Goal: Transaction & Acquisition: Book appointment/travel/reservation

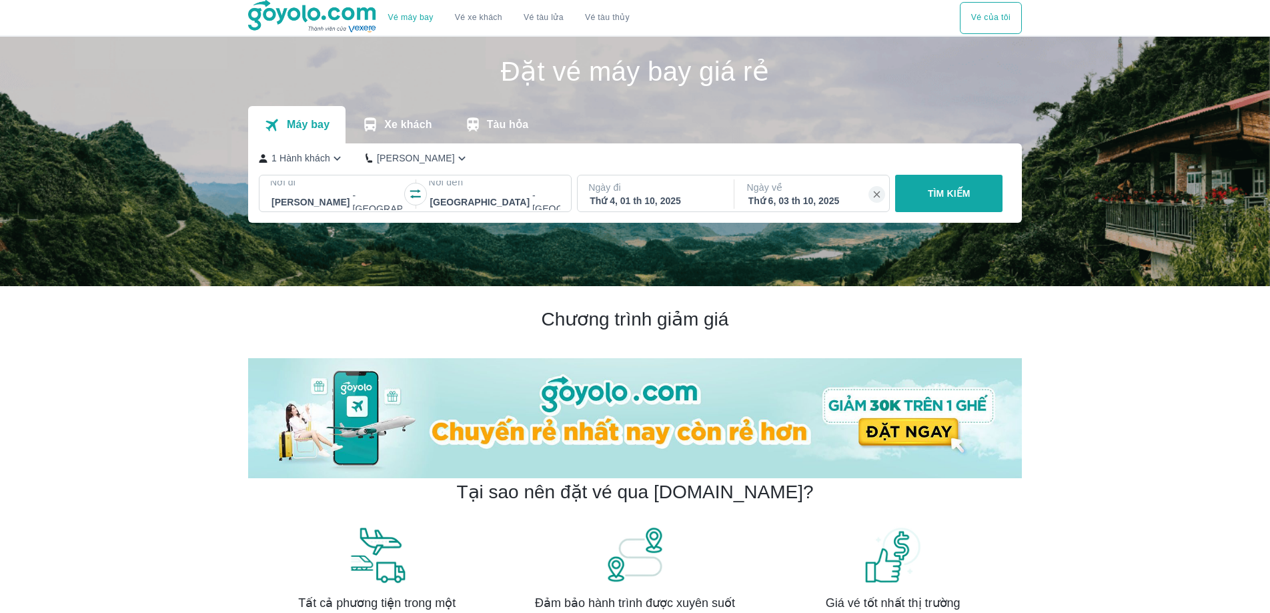
drag, startPoint x: 509, startPoint y: 201, endPoint x: 524, endPoint y: 201, distance: 14.7
click at [510, 201] on div at bounding box center [530, 202] width 201 height 16
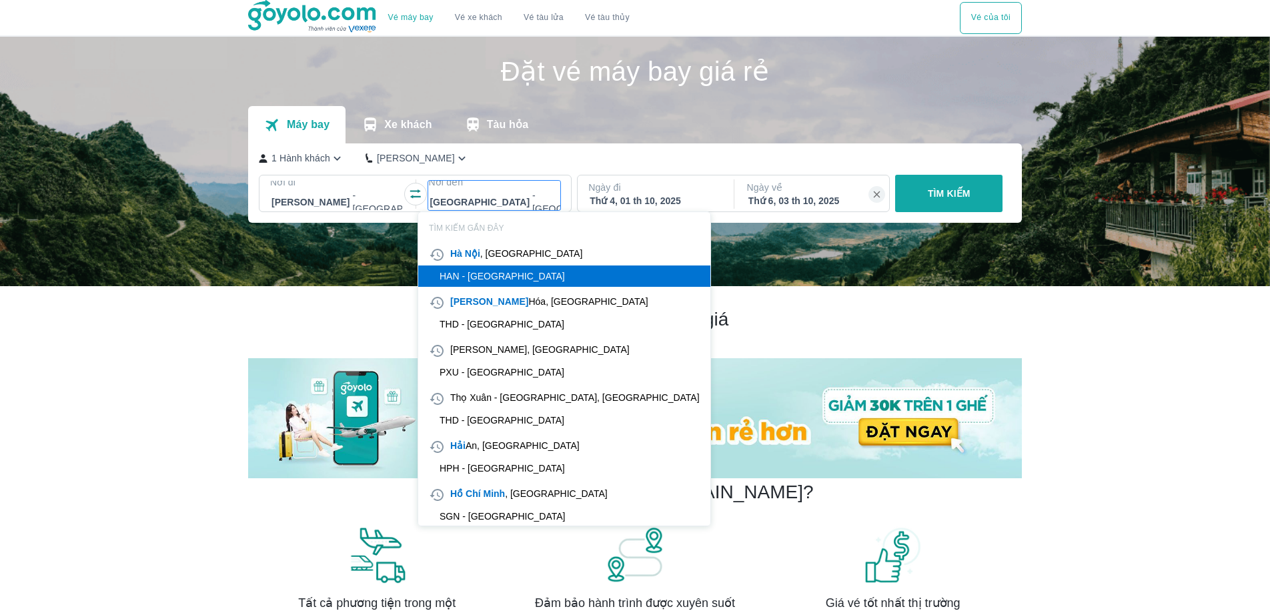
scroll to position [77, 0]
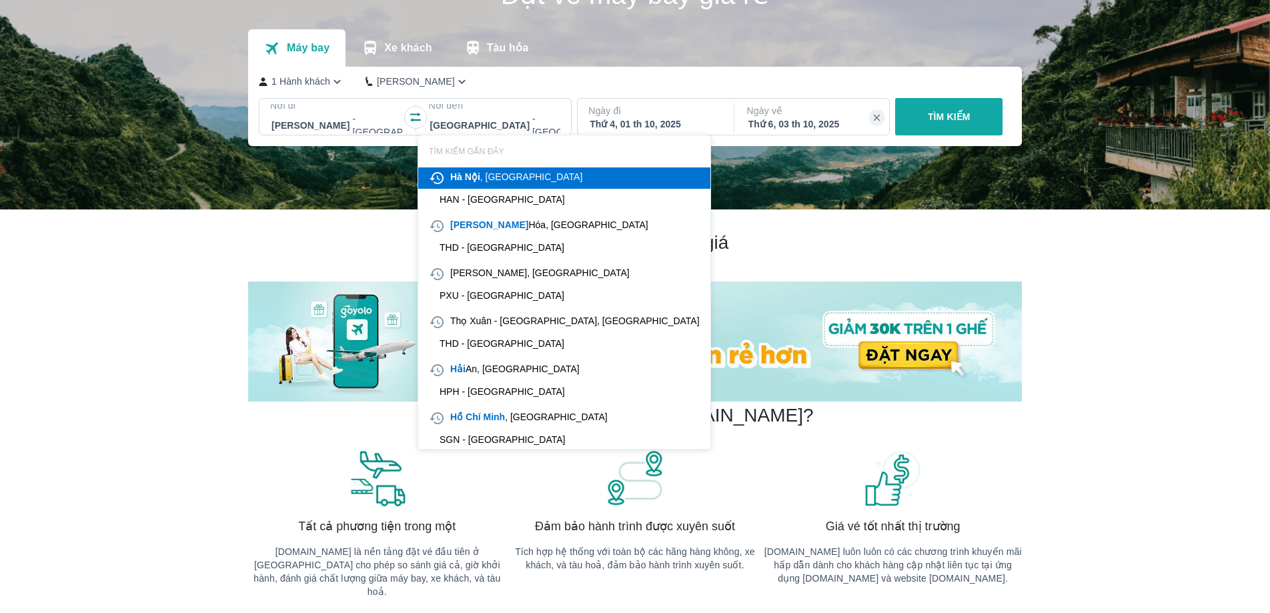
click at [477, 120] on div at bounding box center [530, 125] width 201 height 16
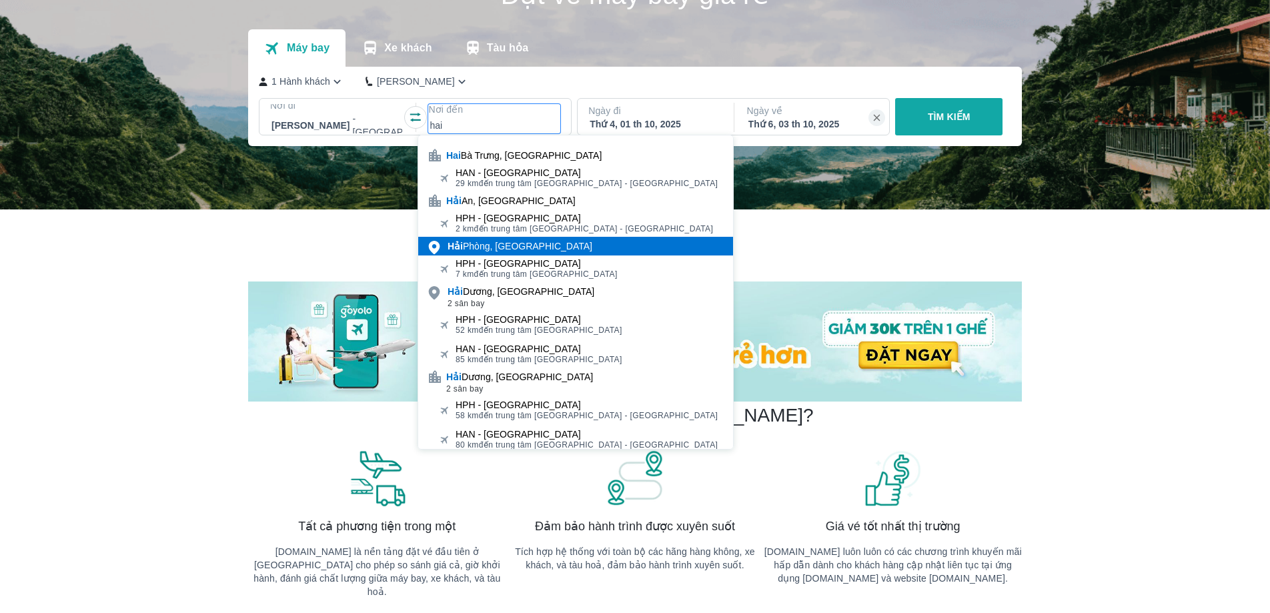
type input "hai"
click at [501, 251] on div "Hải Phòng, Việt Nam" at bounding box center [520, 246] width 145 height 13
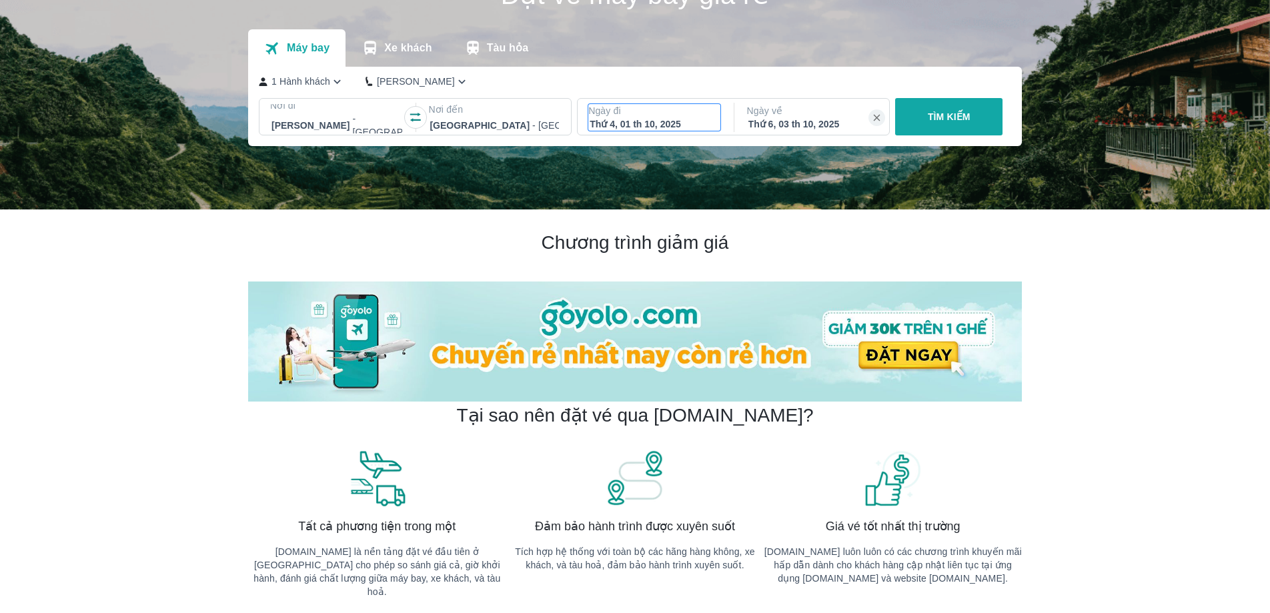
click at [651, 109] on p "Ngày đi" at bounding box center [654, 110] width 132 height 13
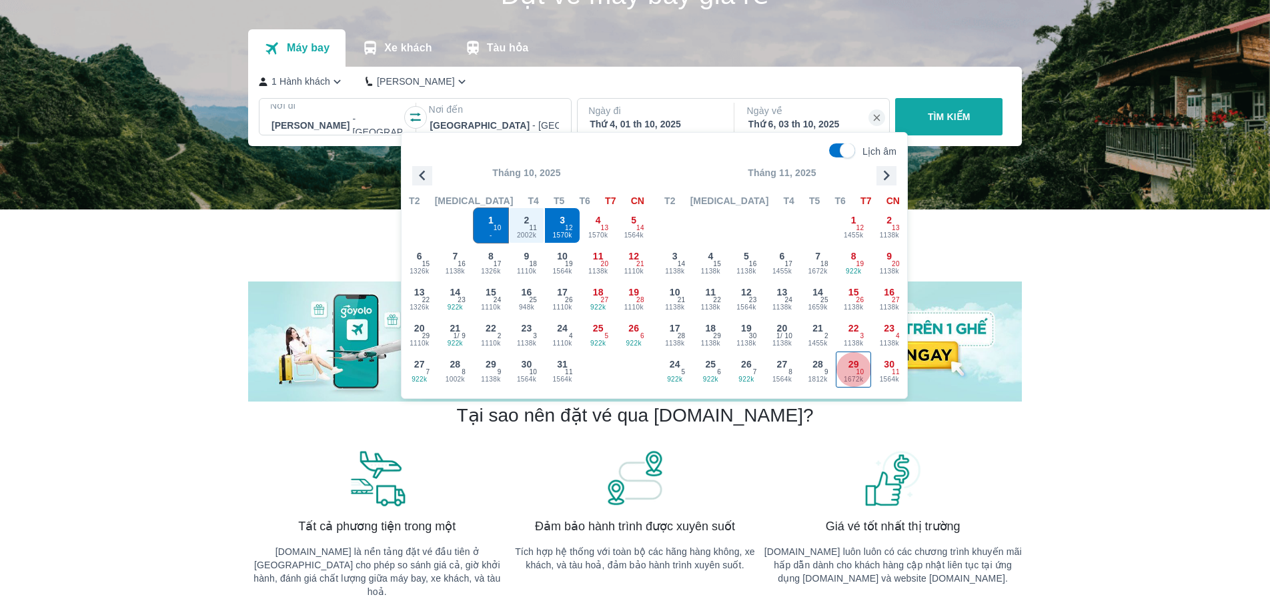
click at [845, 378] on span "1672k" at bounding box center [854, 379] width 35 height 11
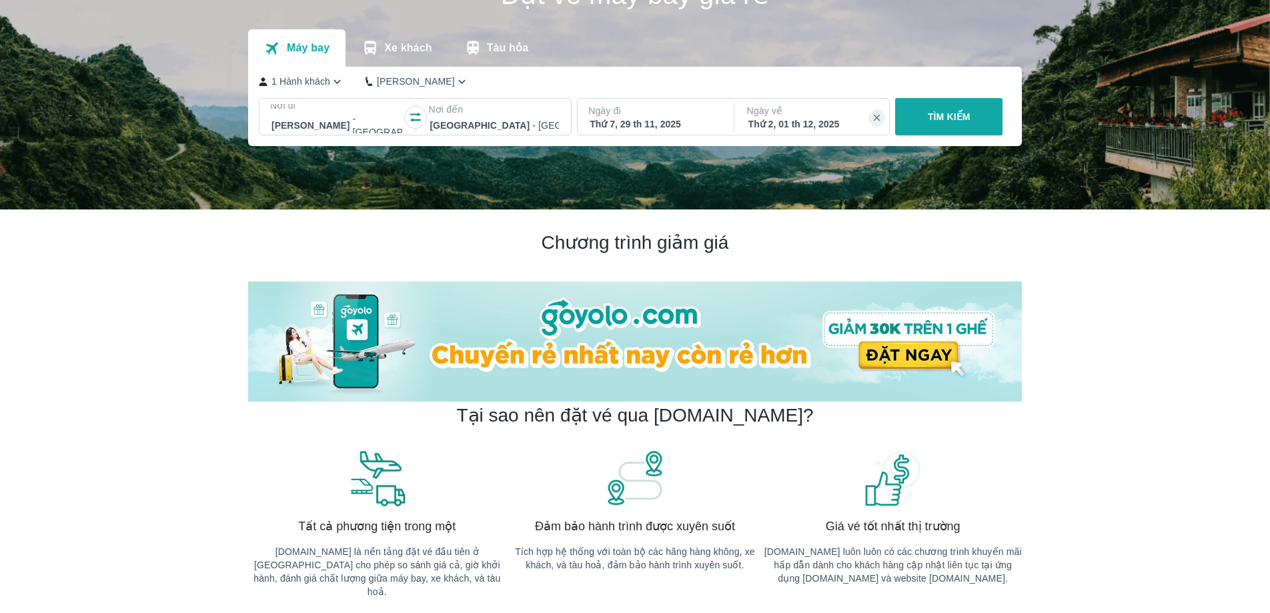
click at [794, 105] on div "Ngày về Thứ 2, 01 th 12, 2025" at bounding box center [813, 117] width 153 height 37
click at [812, 125] on div "Thứ 2, 01 th 12, 2025" at bounding box center [813, 123] width 129 height 13
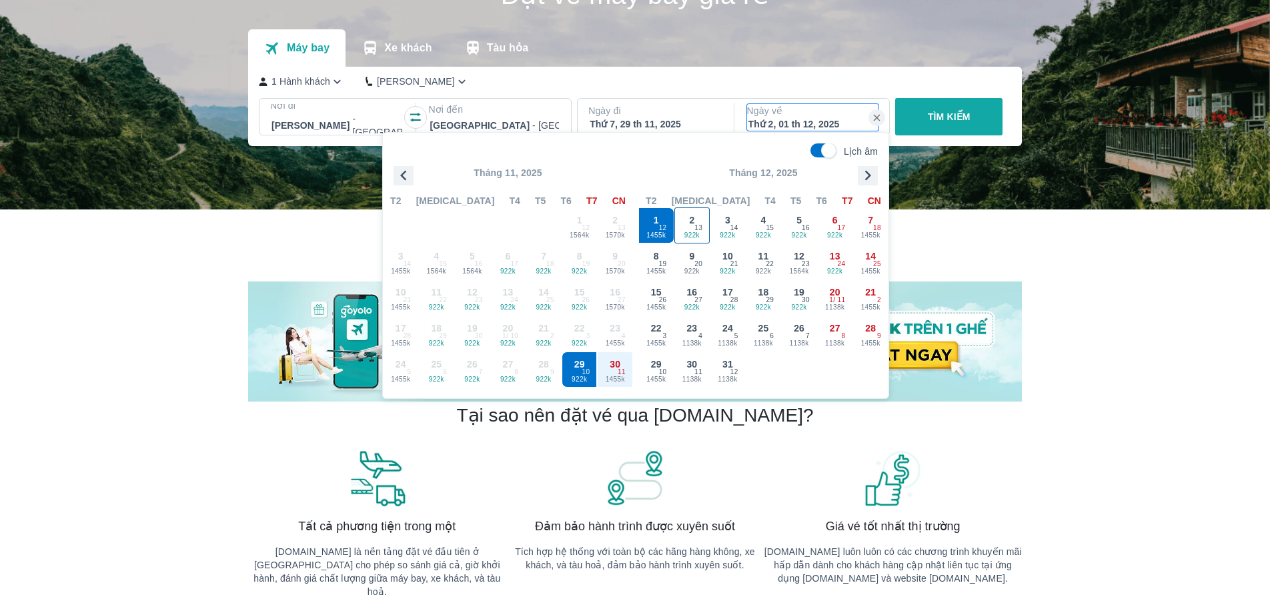
click at [698, 227] on span "13" at bounding box center [699, 228] width 8 height 11
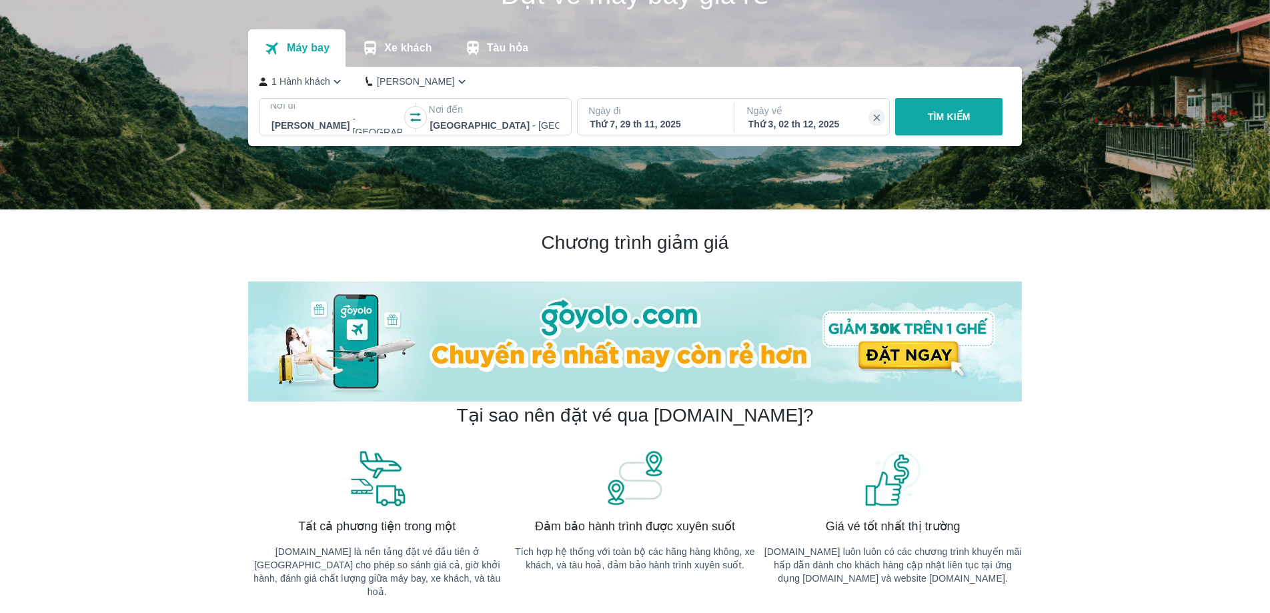
click at [937, 115] on div "TÌM KIẾM" at bounding box center [946, 116] width 113 height 37
click at [949, 115] on div "TÌM KIẾM" at bounding box center [946, 116] width 113 height 37
click at [943, 119] on div "TÌM KIẾM" at bounding box center [946, 116] width 113 height 37
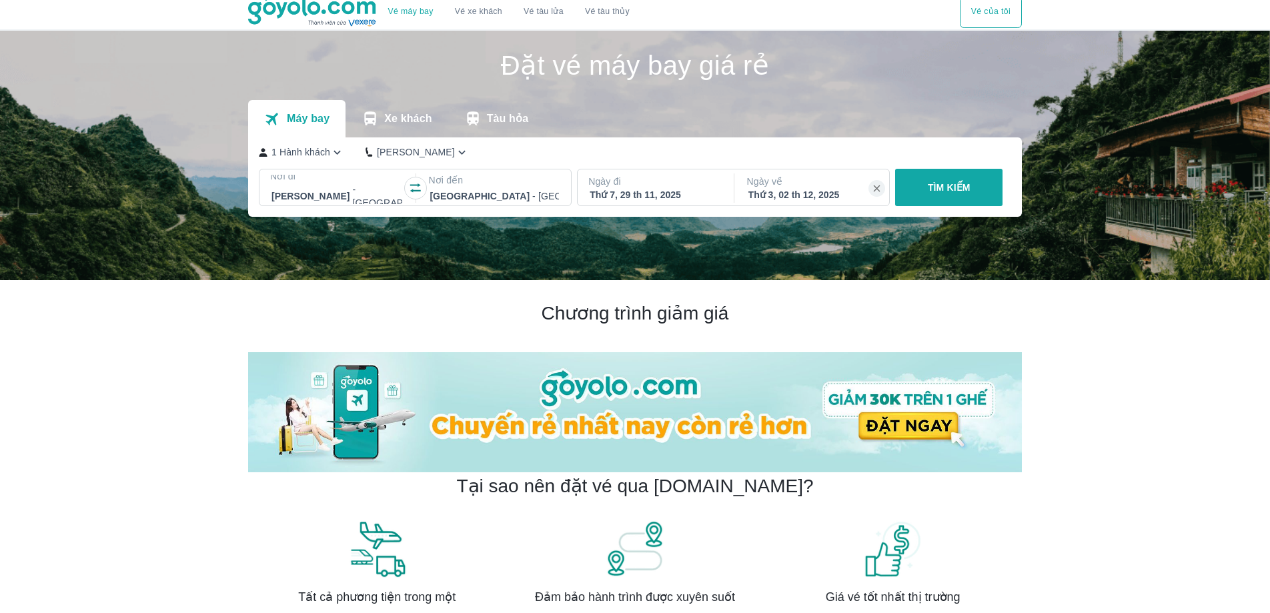
scroll to position [0, 0]
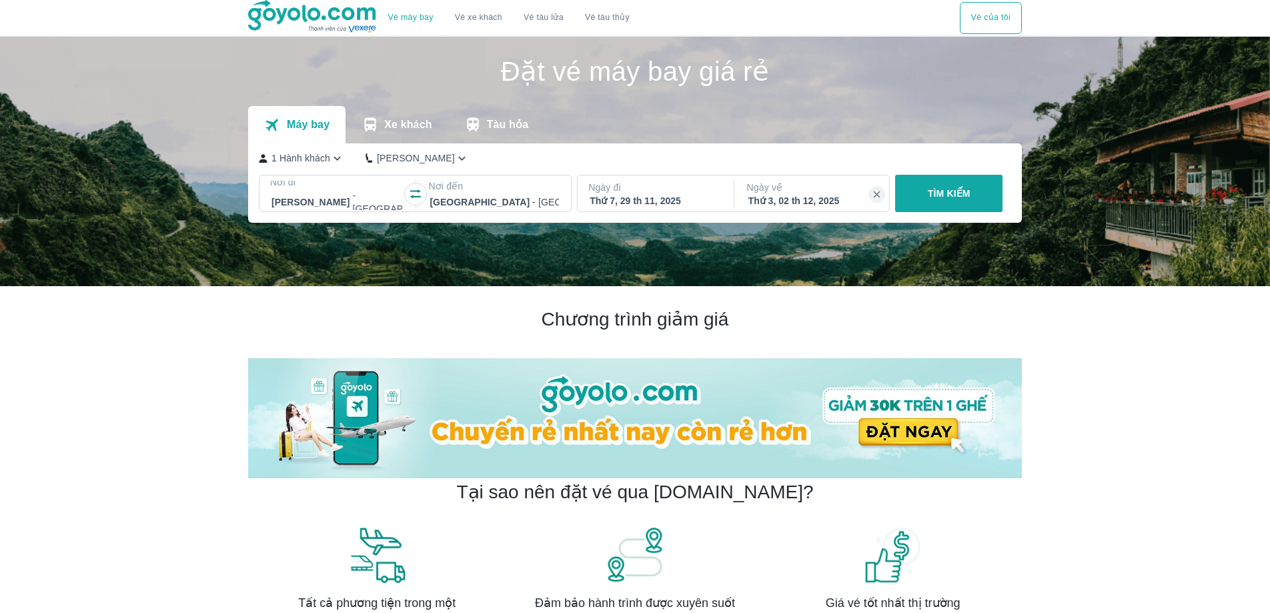
click at [947, 181] on div "TÌM KIẾM" at bounding box center [946, 193] width 113 height 37
click at [945, 187] on div "TÌM KIẾM" at bounding box center [946, 193] width 113 height 37
click at [809, 201] on div "Thứ 3, 02 th 12, 2025" at bounding box center [813, 200] width 129 height 13
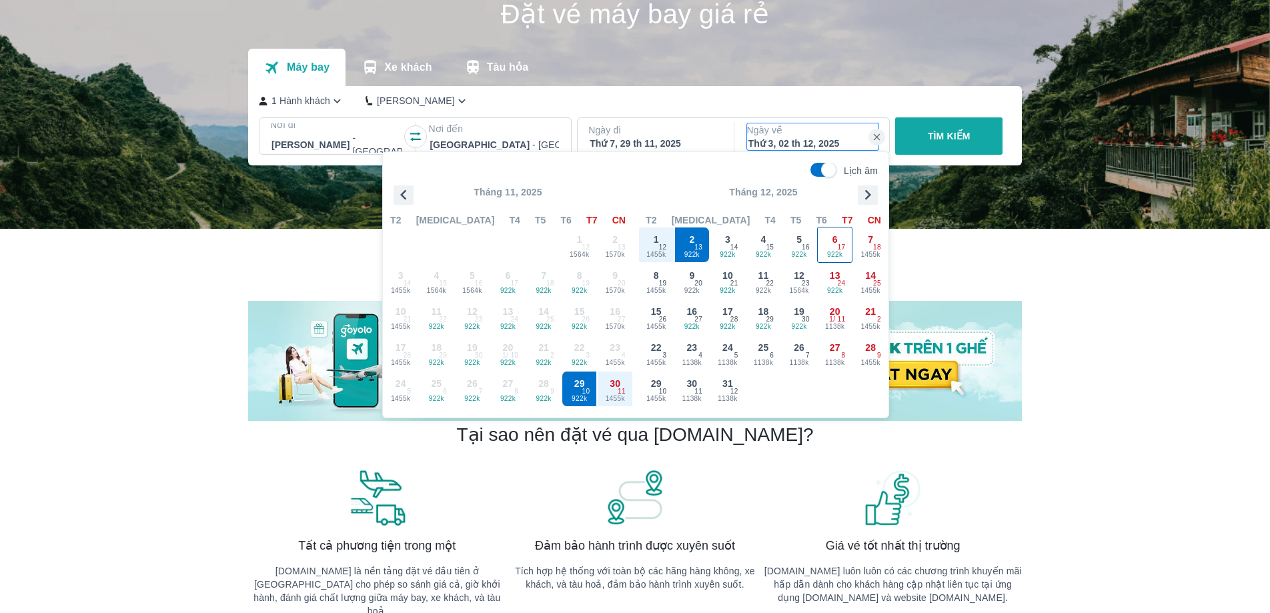
scroll to position [77, 0]
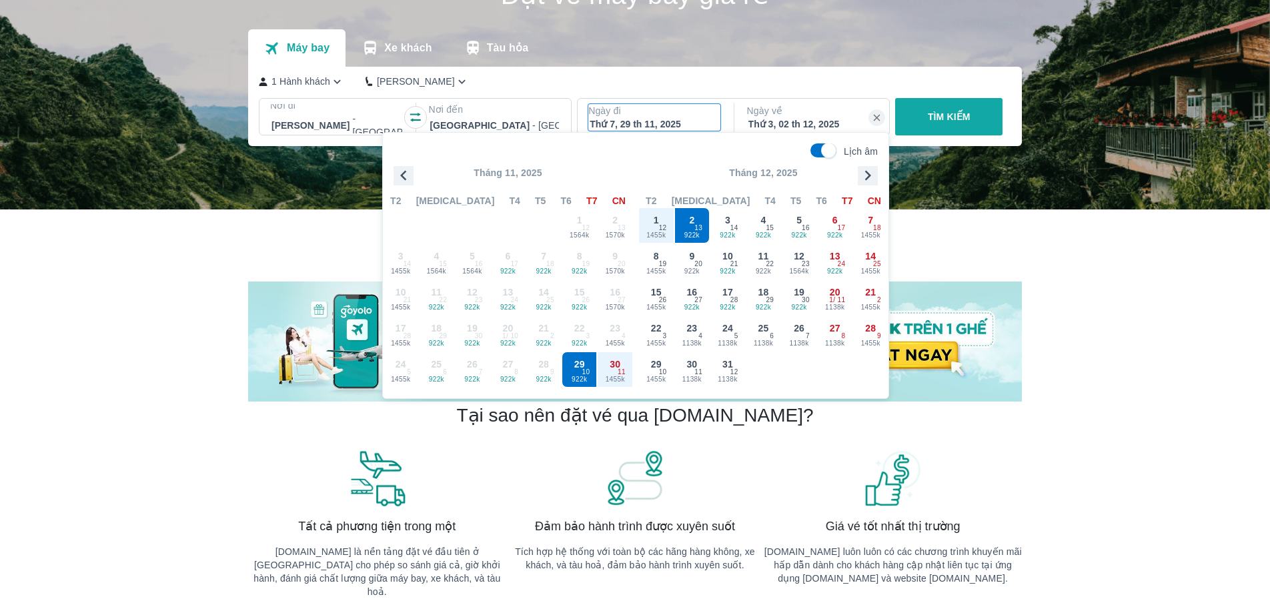
click at [619, 116] on p "Ngày đi" at bounding box center [654, 110] width 132 height 13
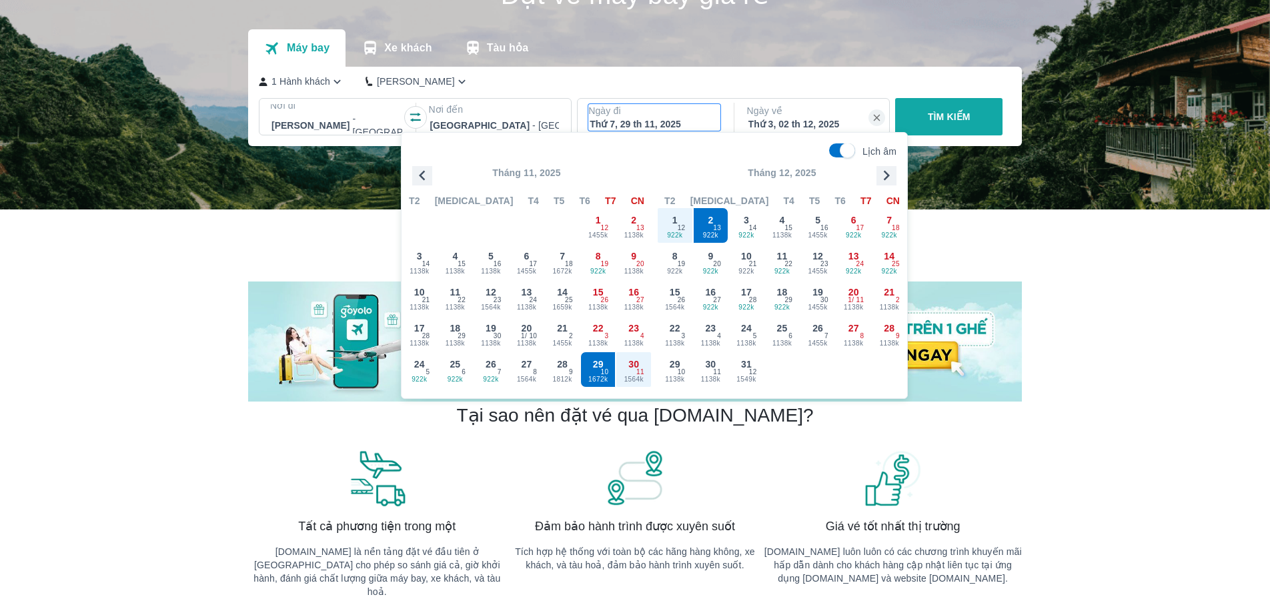
click at [811, 117] on p "Ngày về" at bounding box center [813, 110] width 132 height 13
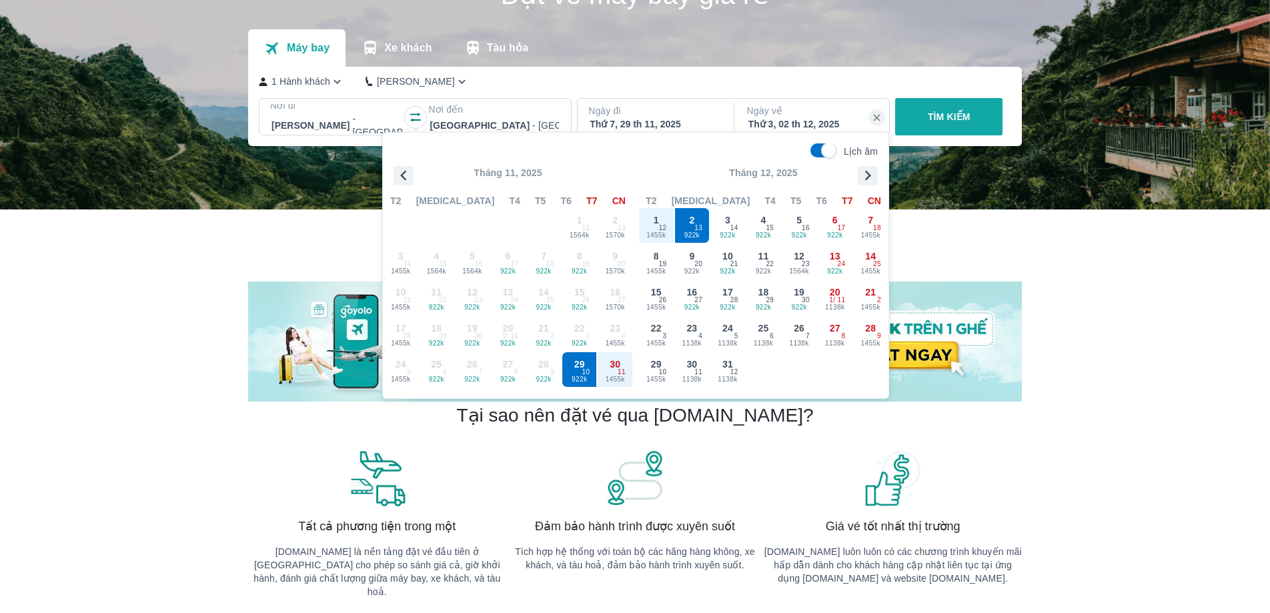
click at [961, 121] on div "TÌM KIẾM" at bounding box center [946, 116] width 113 height 37
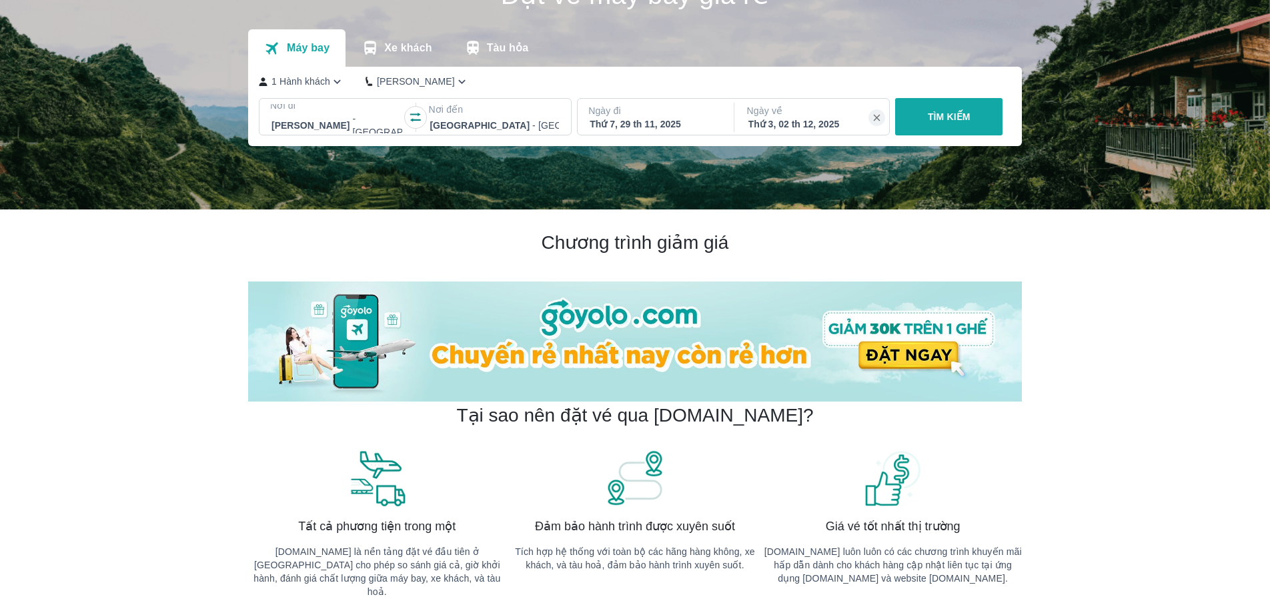
click at [920, 140] on div "Nơi đi Hồ Chí Minh - Sân bay Tân Sơn Nhất Nơi đến Hải Phòng - Sân bay Cát Bi Ng…" at bounding box center [634, 119] width 751 height 43
click at [407, 104] on div "Nơi đi Hồ Chí Minh - Sân bay Tân Sơn Nhất" at bounding box center [336, 119] width 153 height 40
click at [458, 117] on div "Hải Phòng - Sân bay Cát Bi" at bounding box center [494, 125] width 132 height 19
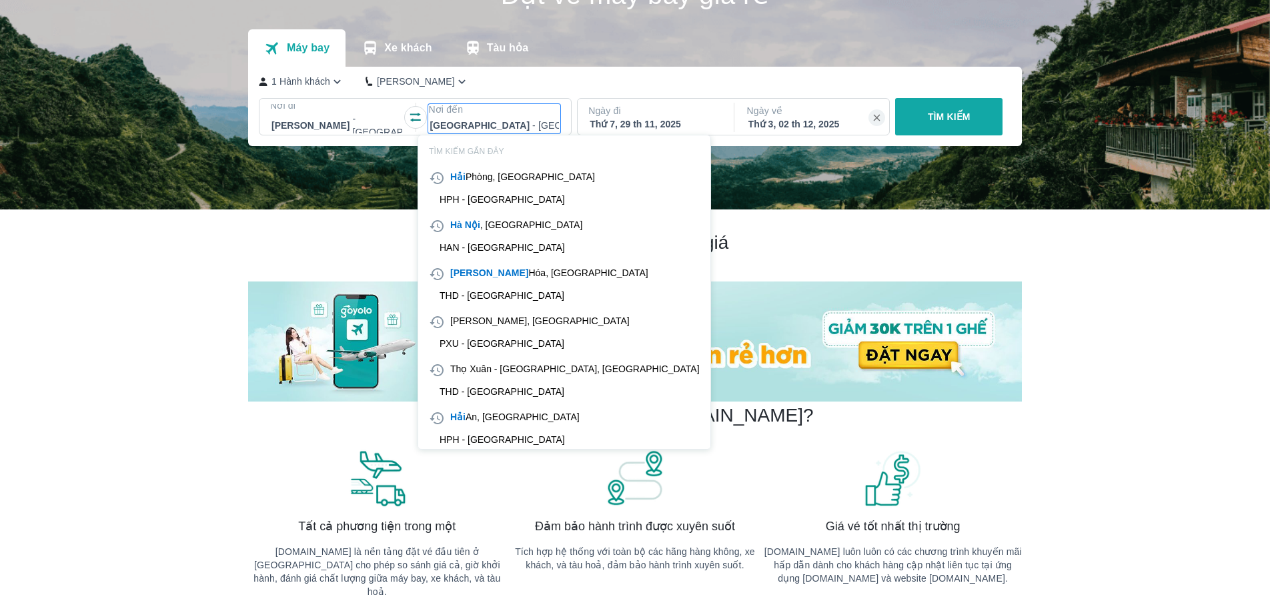
click at [458, 117] on div "Hải Phòng - Sân bay Cát Bi" at bounding box center [494, 125] width 132 height 19
click at [469, 185] on div "Hải Phòng, Việt Nam" at bounding box center [520, 178] width 150 height 16
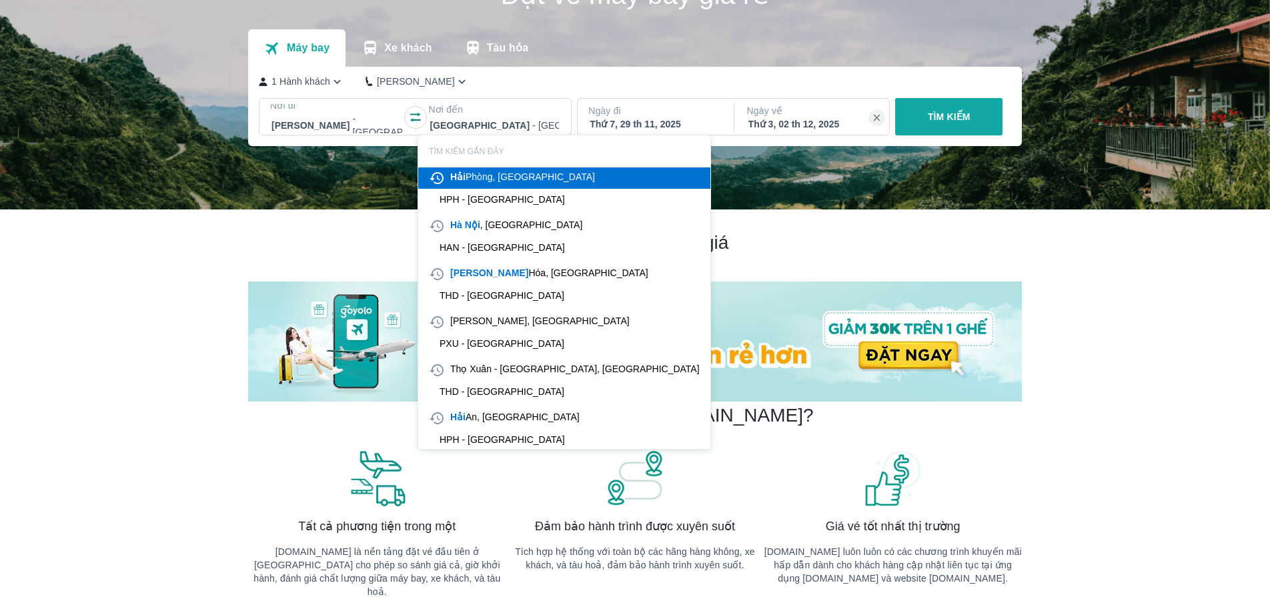
click at [482, 181] on div "Hải Phòng, Việt Nam" at bounding box center [522, 176] width 145 height 13
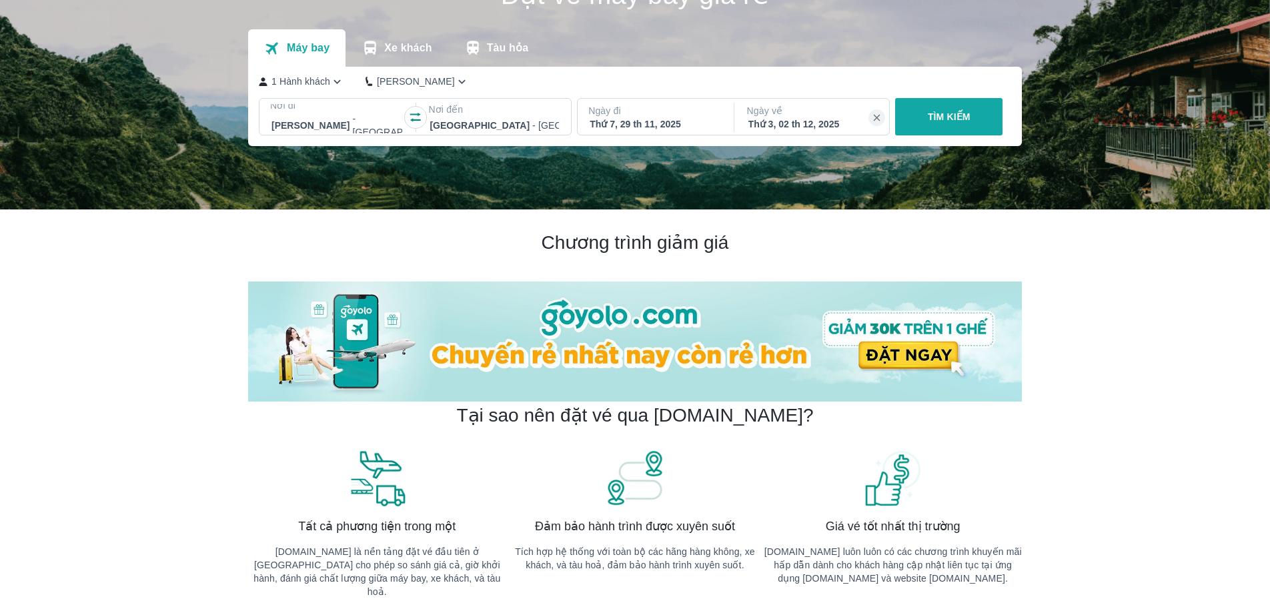
click at [1025, 115] on img at bounding box center [635, 85] width 1270 height 250
click at [939, 112] on div "TÌM KIẾM" at bounding box center [946, 116] width 113 height 37
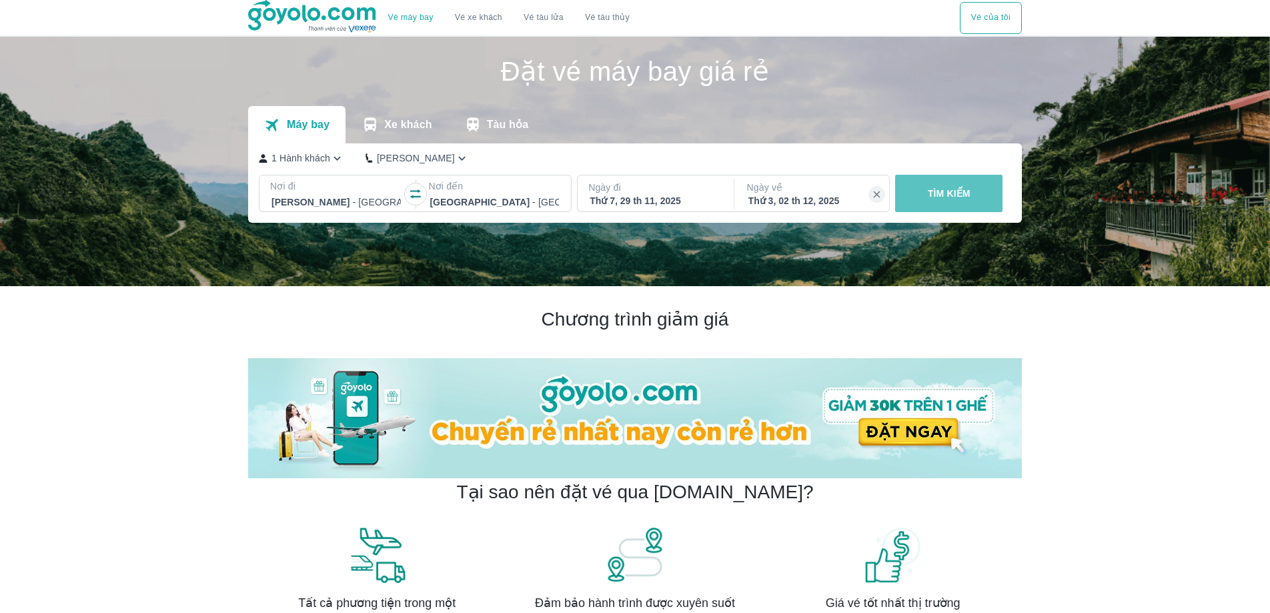
click at [929, 193] on p "TÌM KIẾM" at bounding box center [949, 193] width 43 height 13
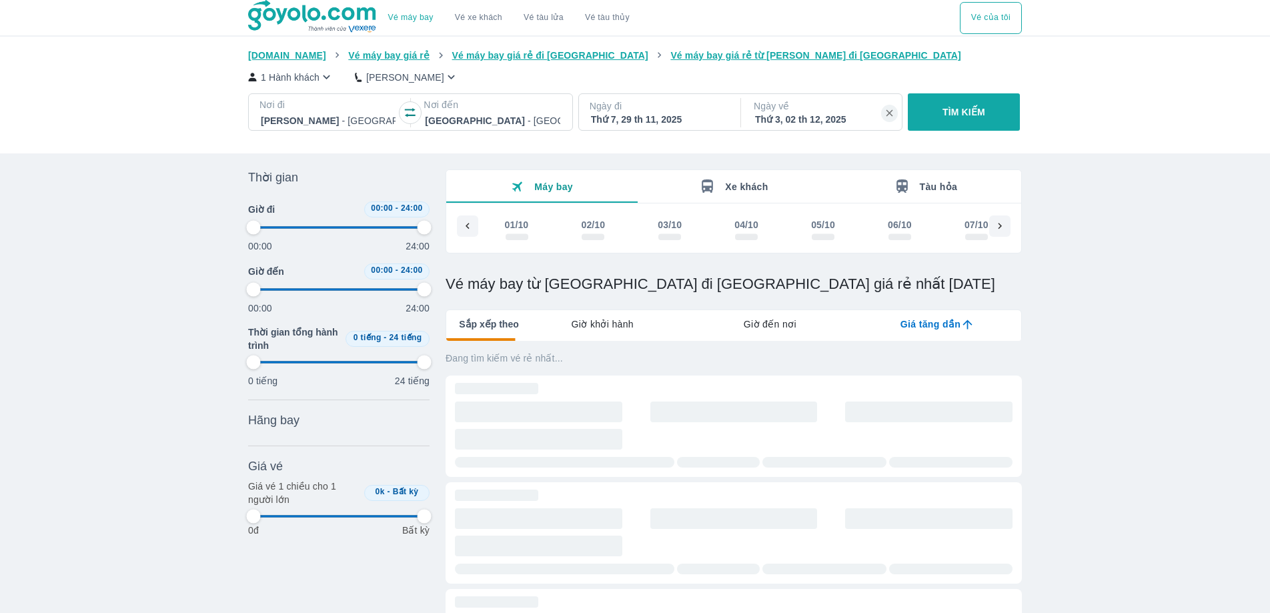
scroll to position [0, 4430]
type input "97.9166666666667"
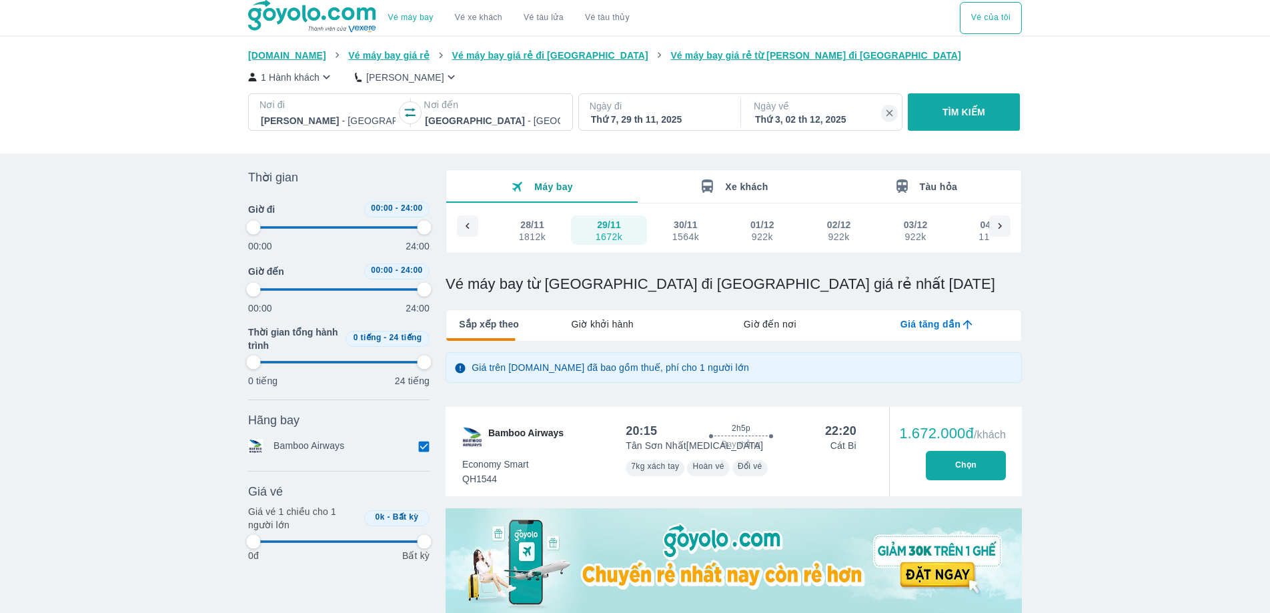
type input "97.9166666666667"
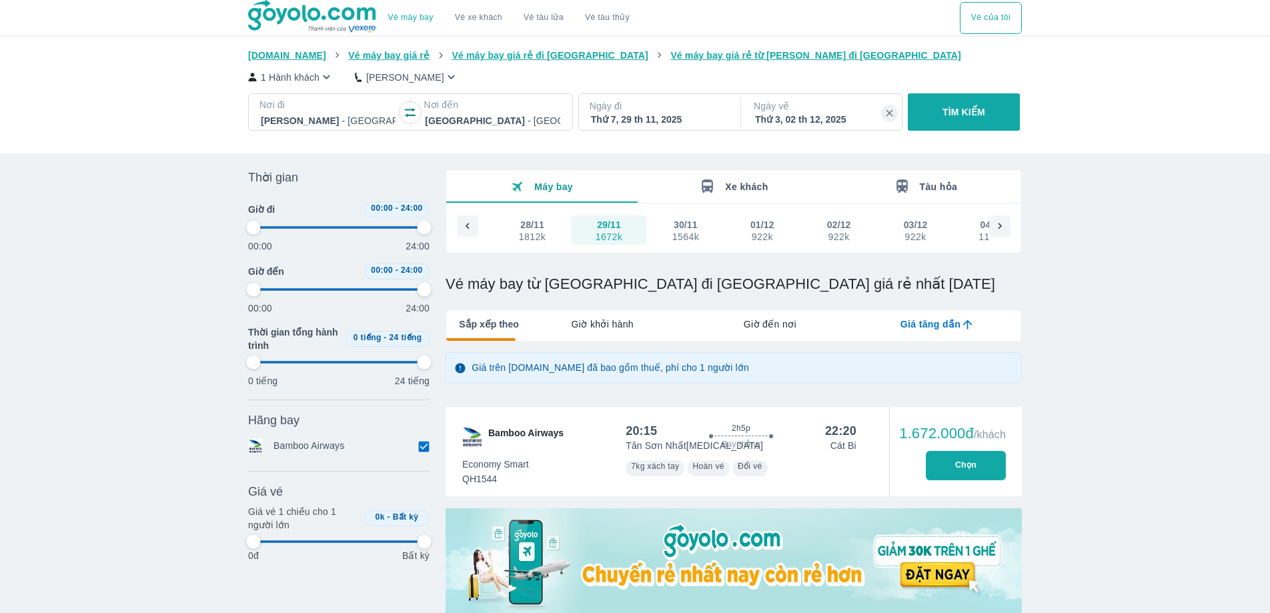
type input "97.9166666666667"
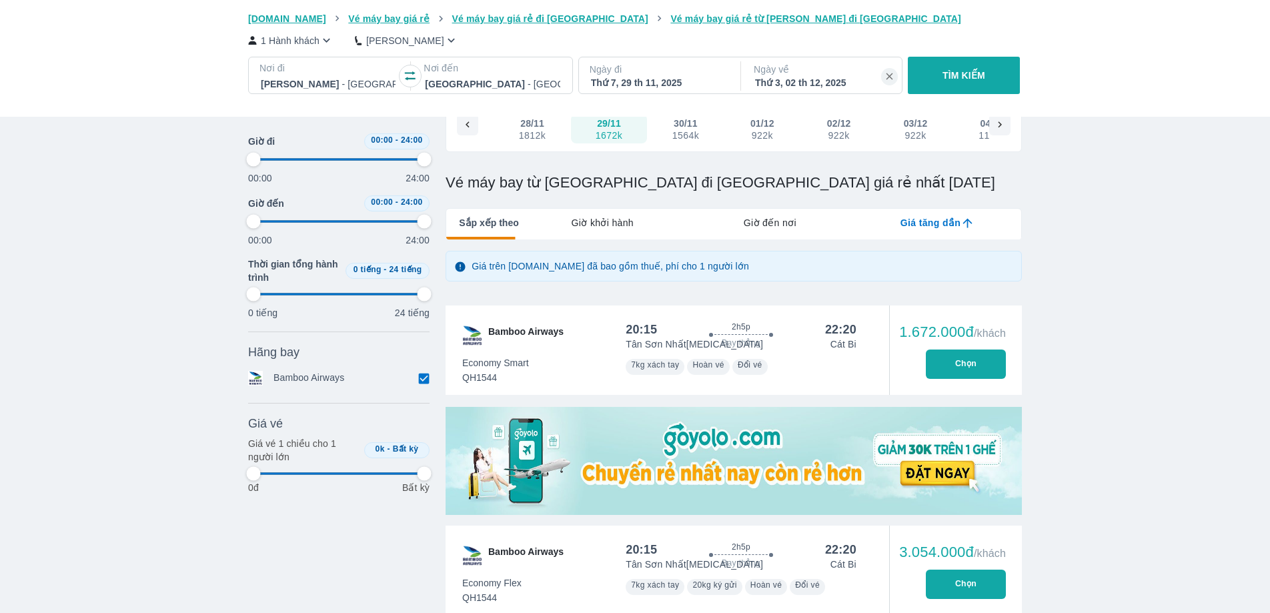
type input "97.9166666666667"
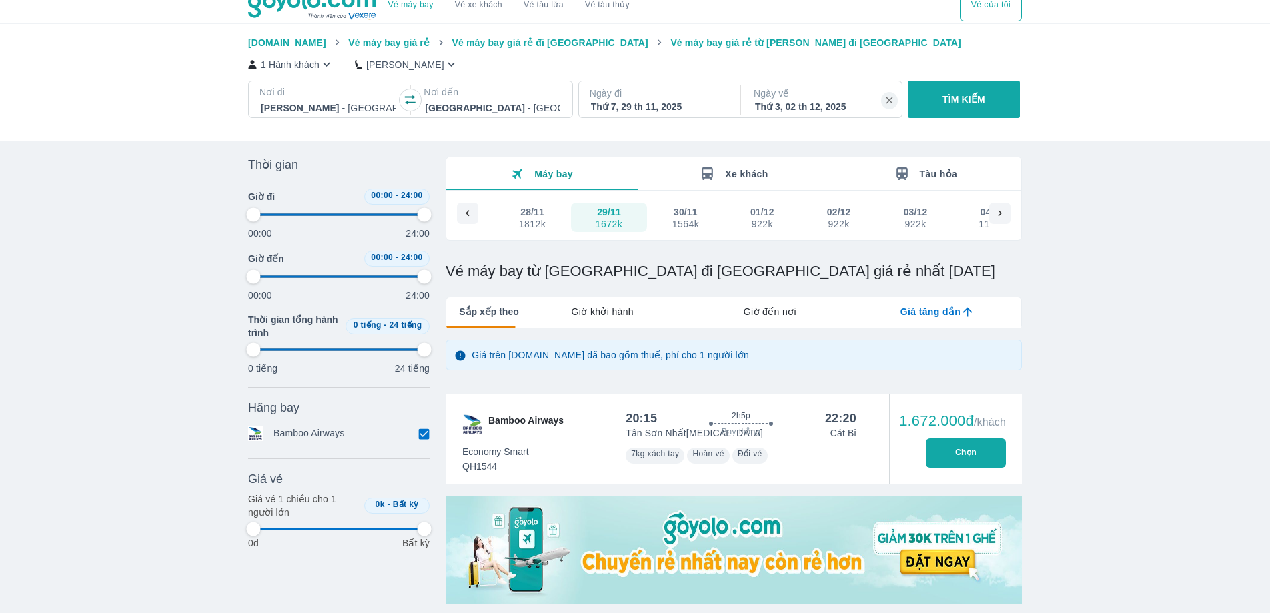
scroll to position [0, 0]
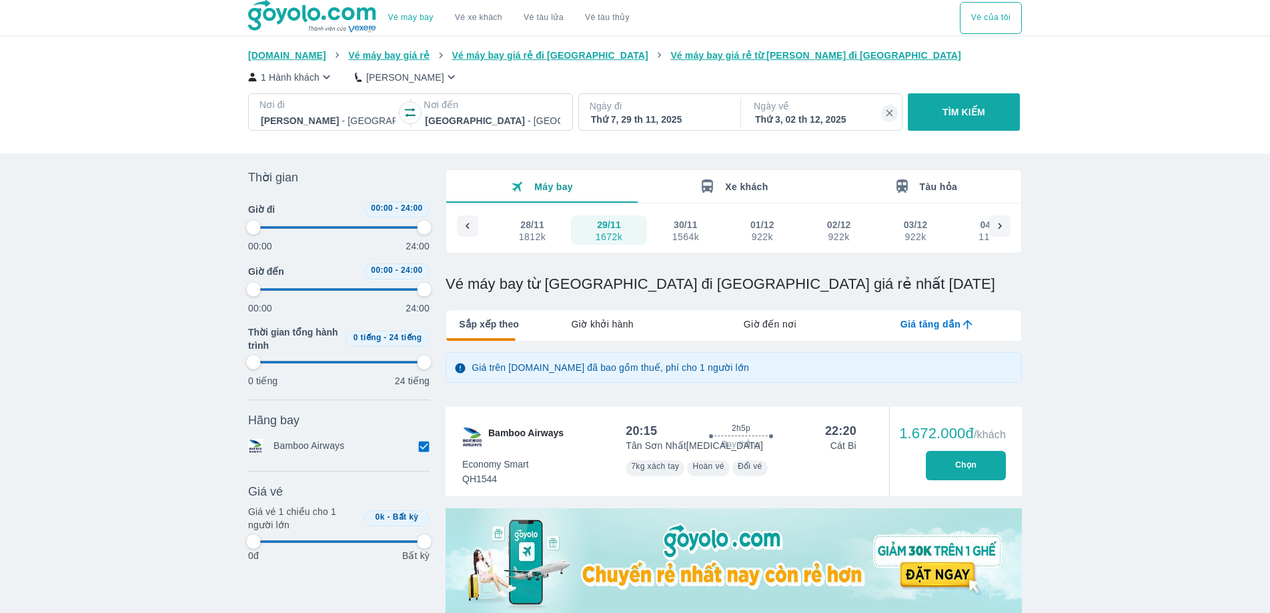
type input "97.9166666666667"
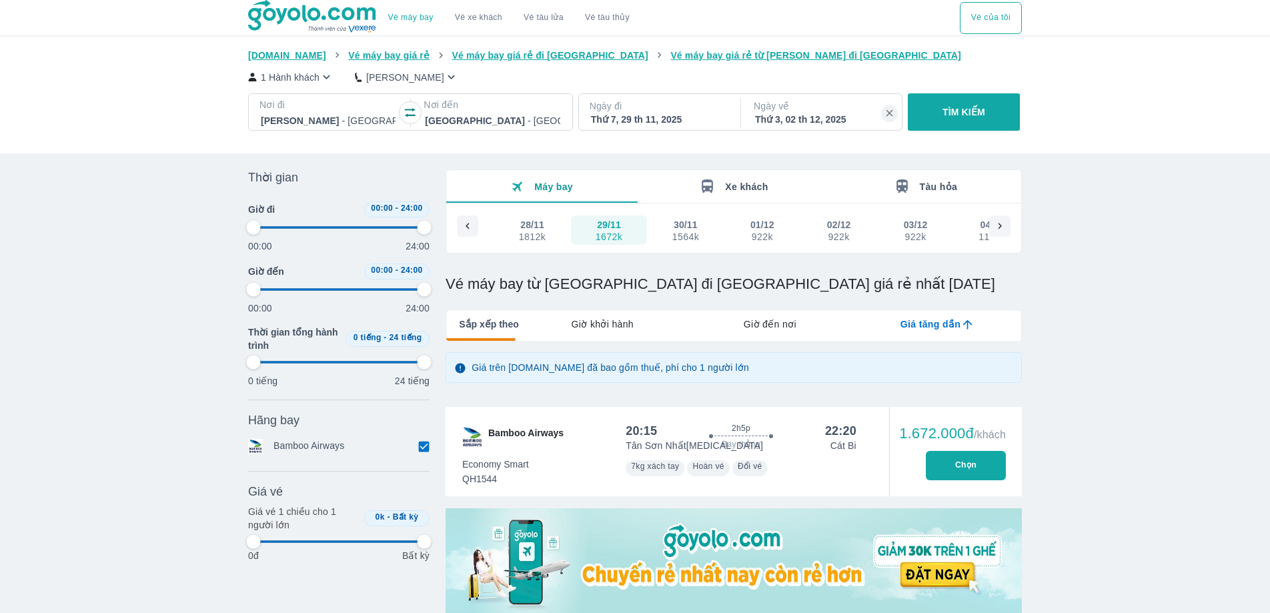
type input "97.9166666666667"
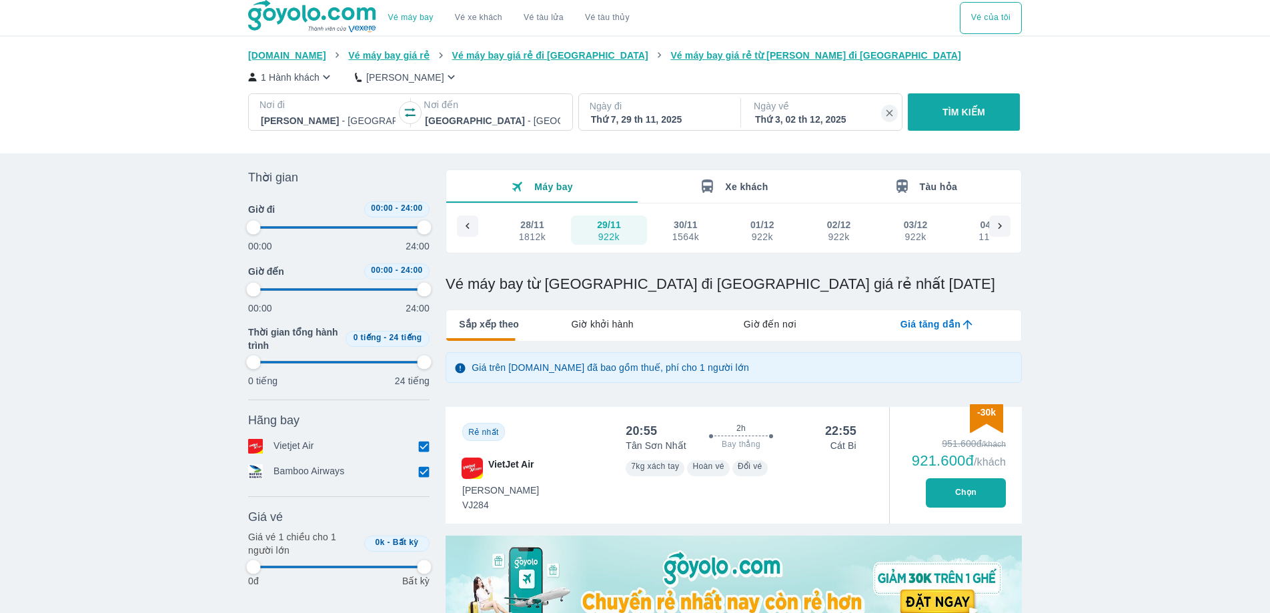
type input "97.9166666666667"
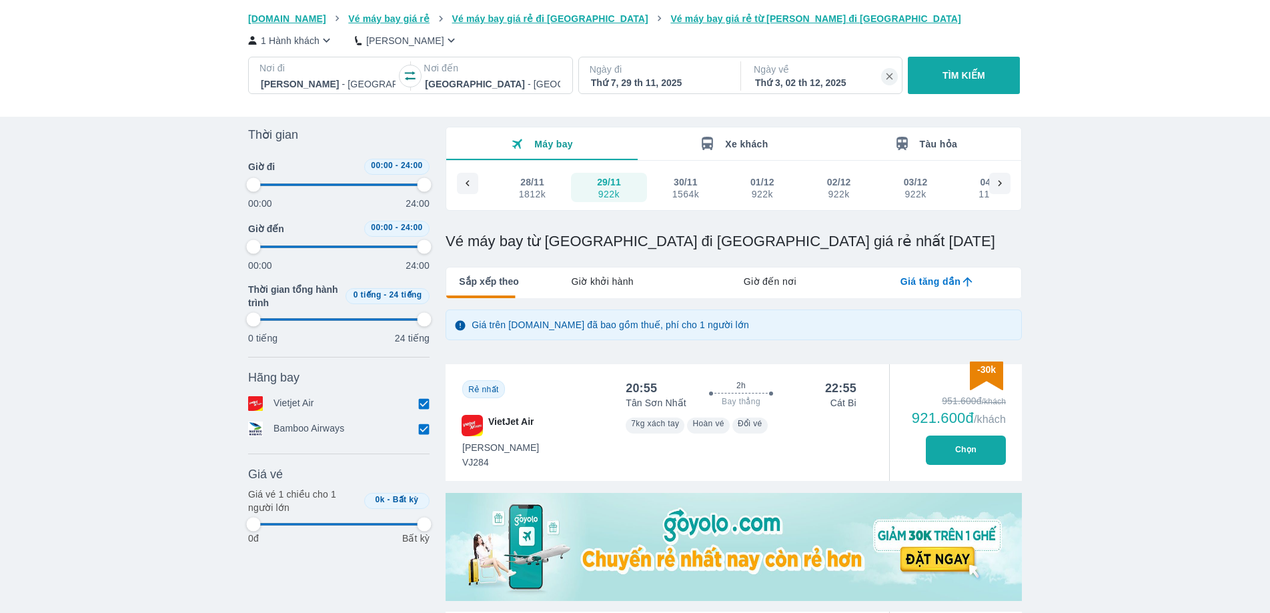
scroll to position [67, 0]
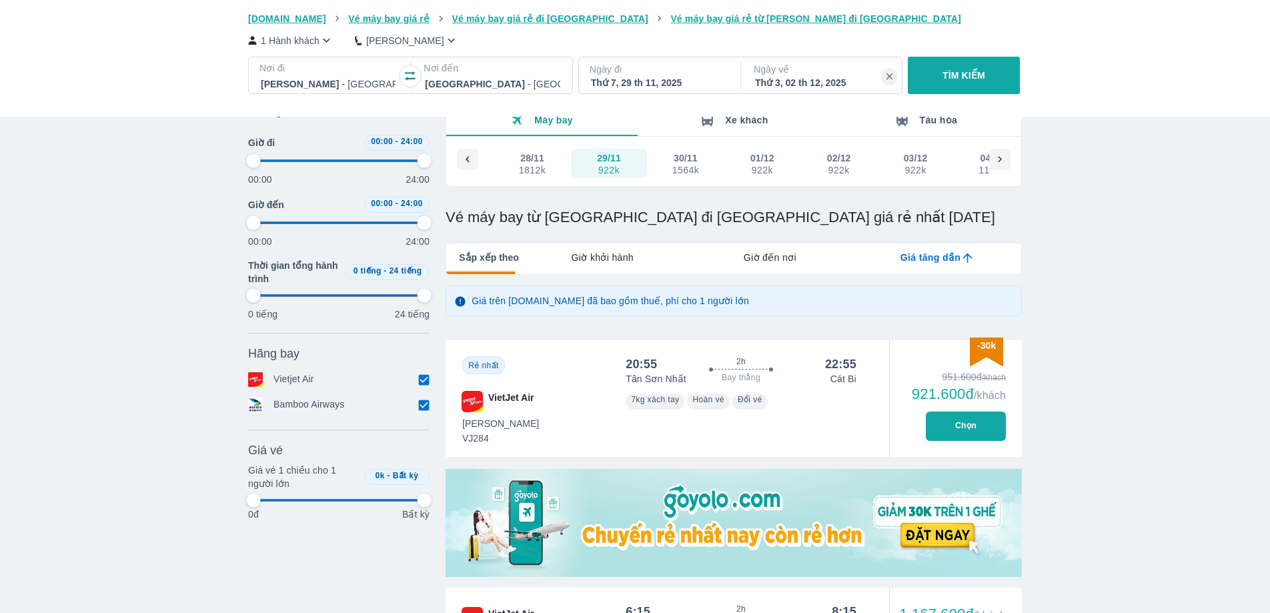
type input "97.9166666666667"
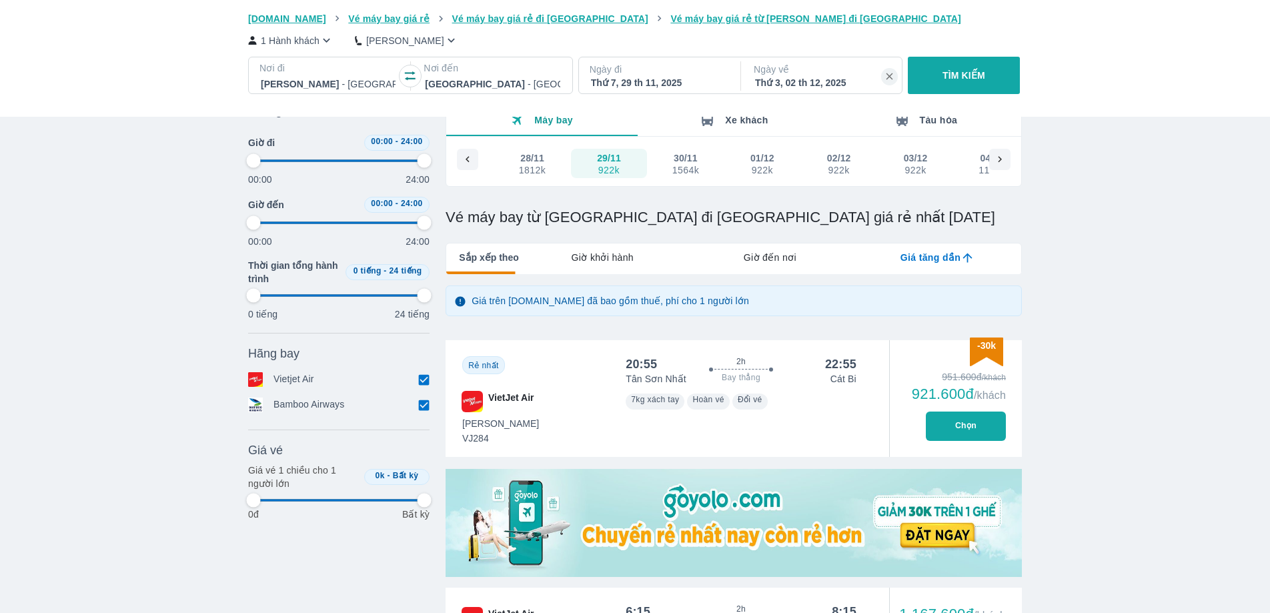
type input "97.9166666666667"
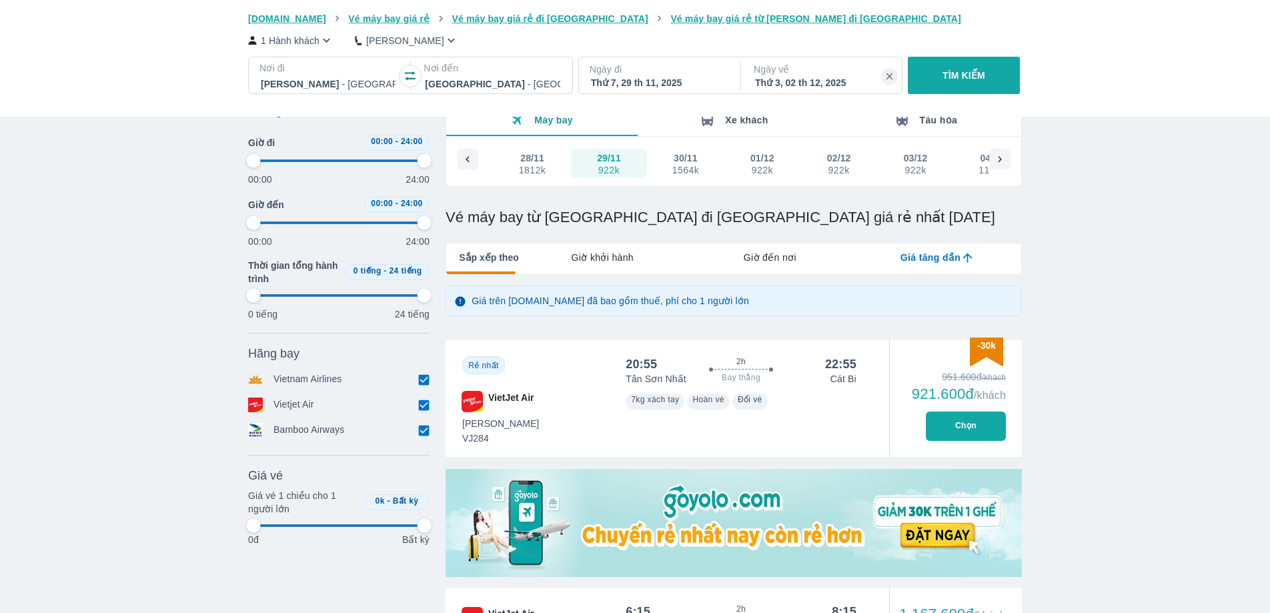
type input "97.9166666666667"
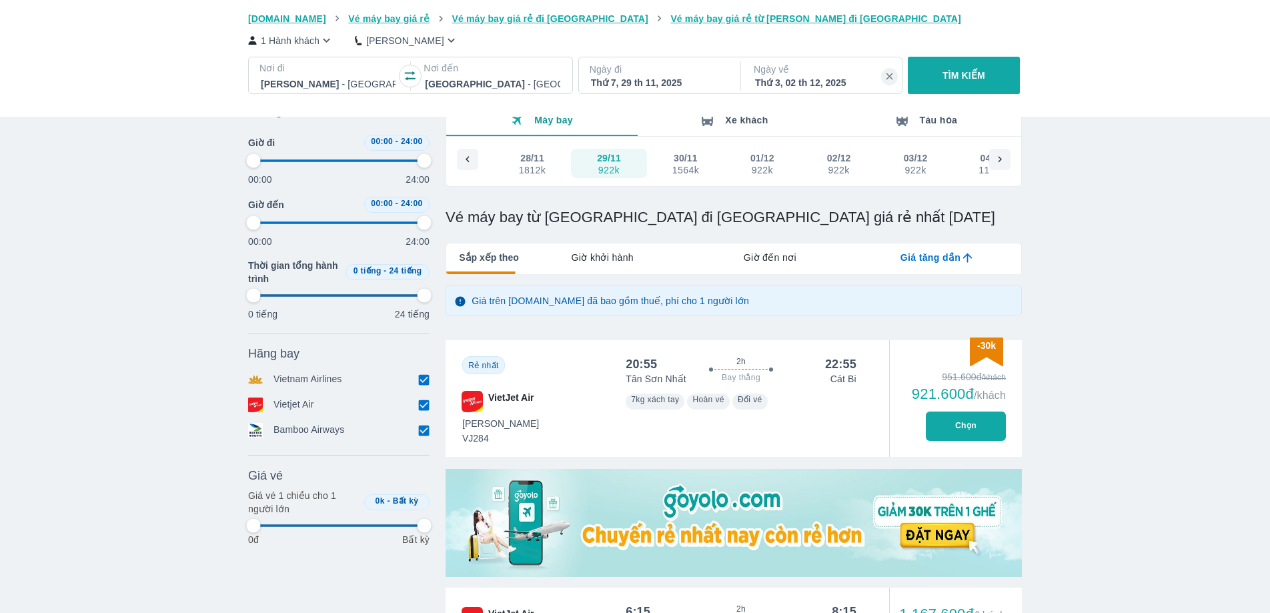
type input "97.9166666666667"
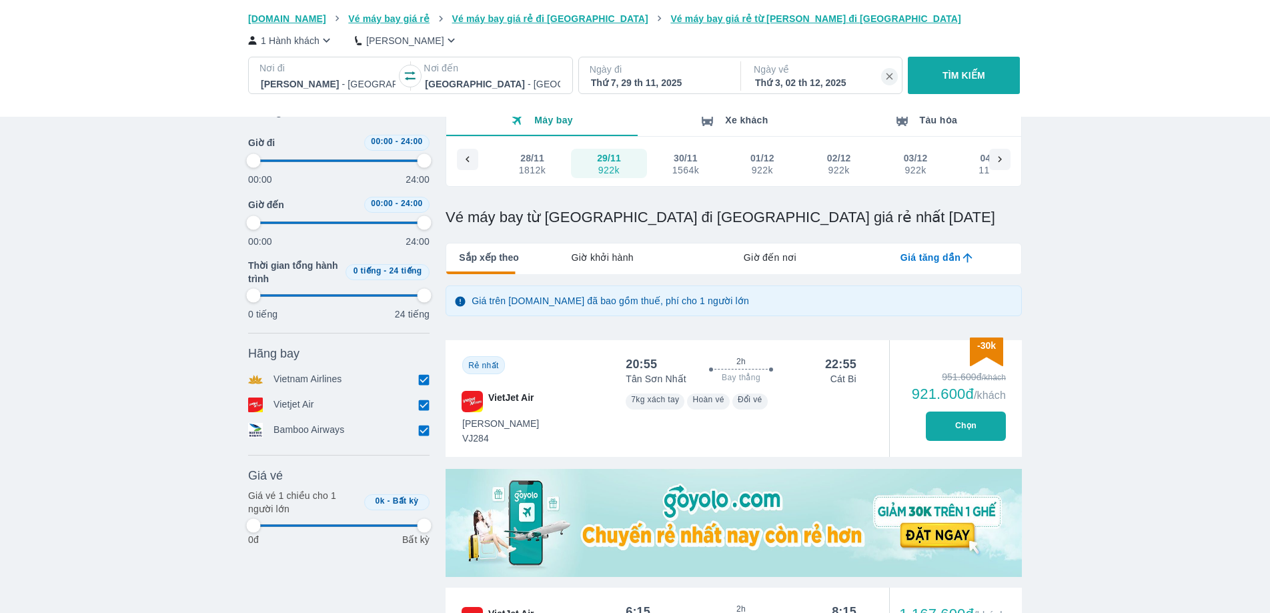
type input "97.9166666666667"
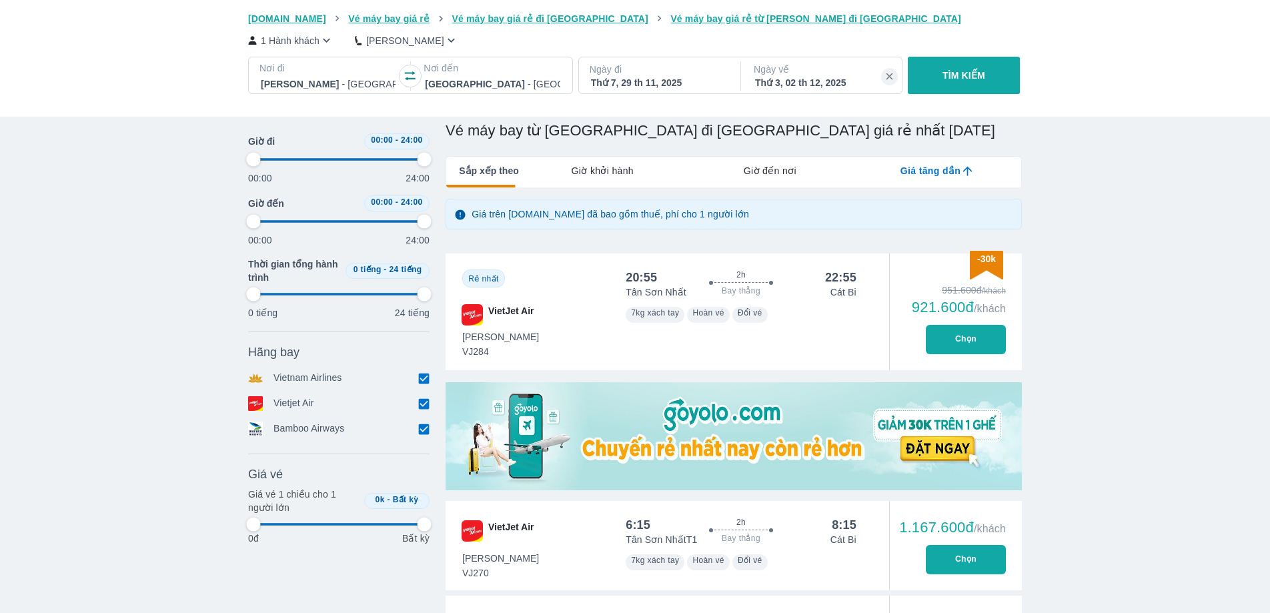
scroll to position [267, 0]
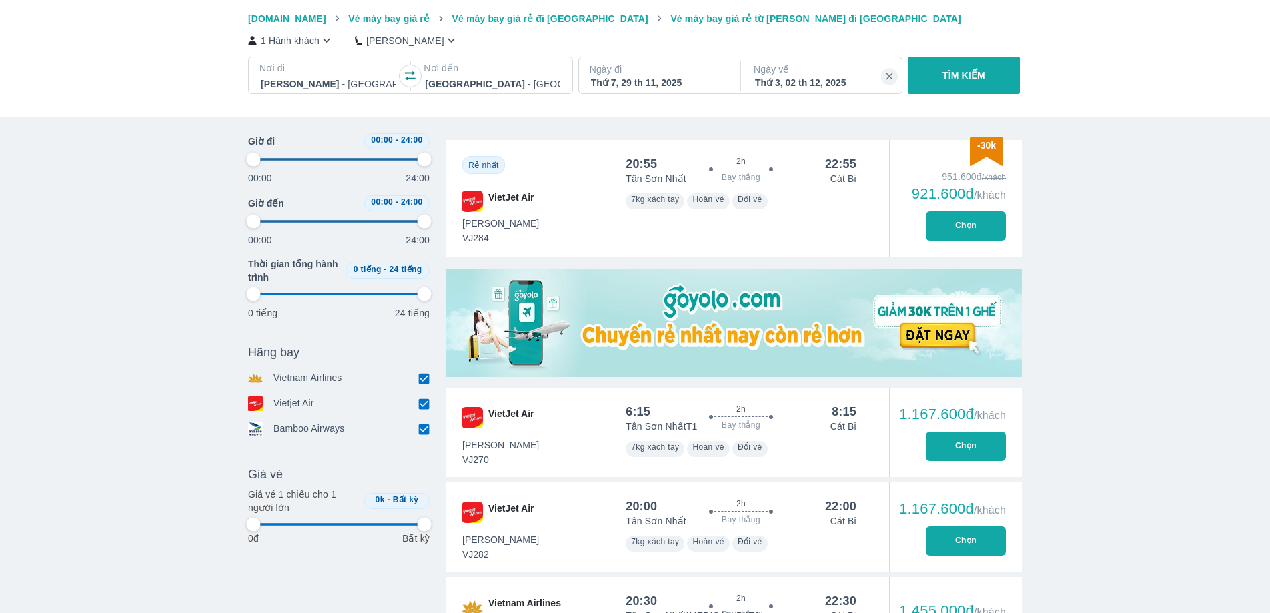
type input "97.9166666666667"
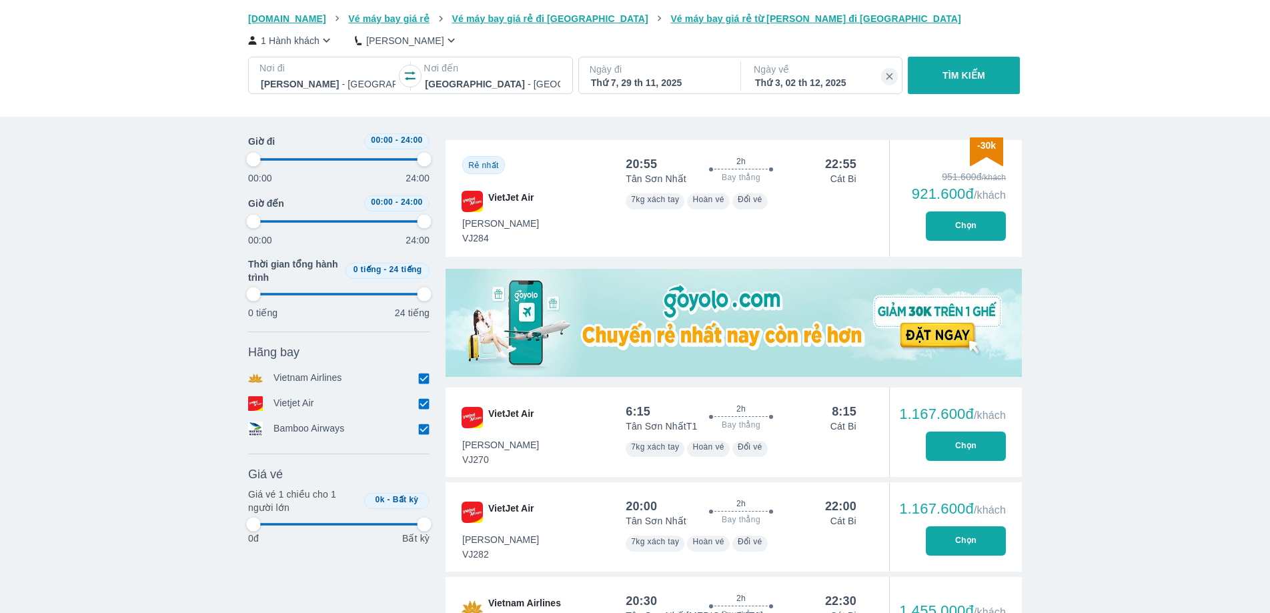
type input "97.9166666666667"
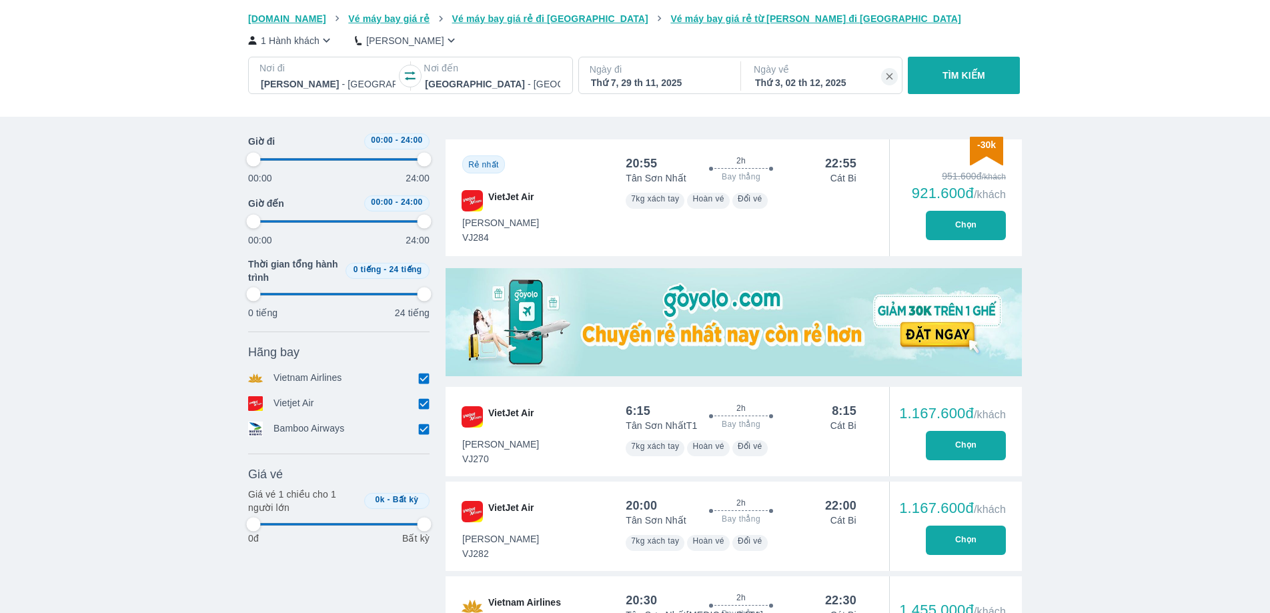
type input "97.9166666666667"
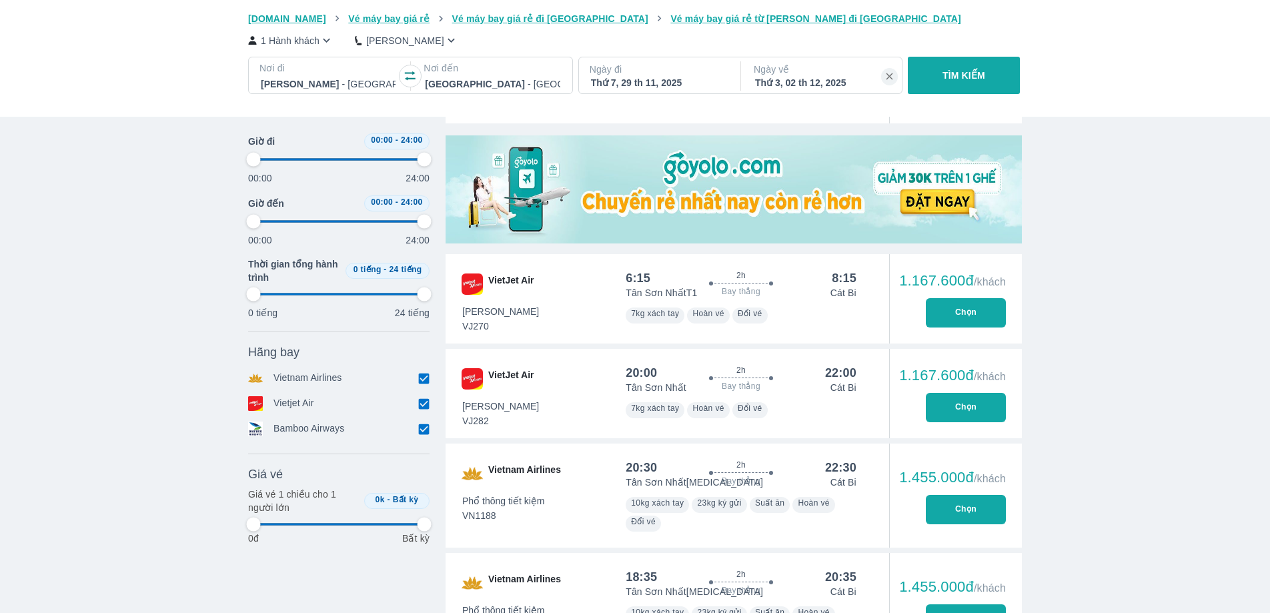
type input "97.9166666666667"
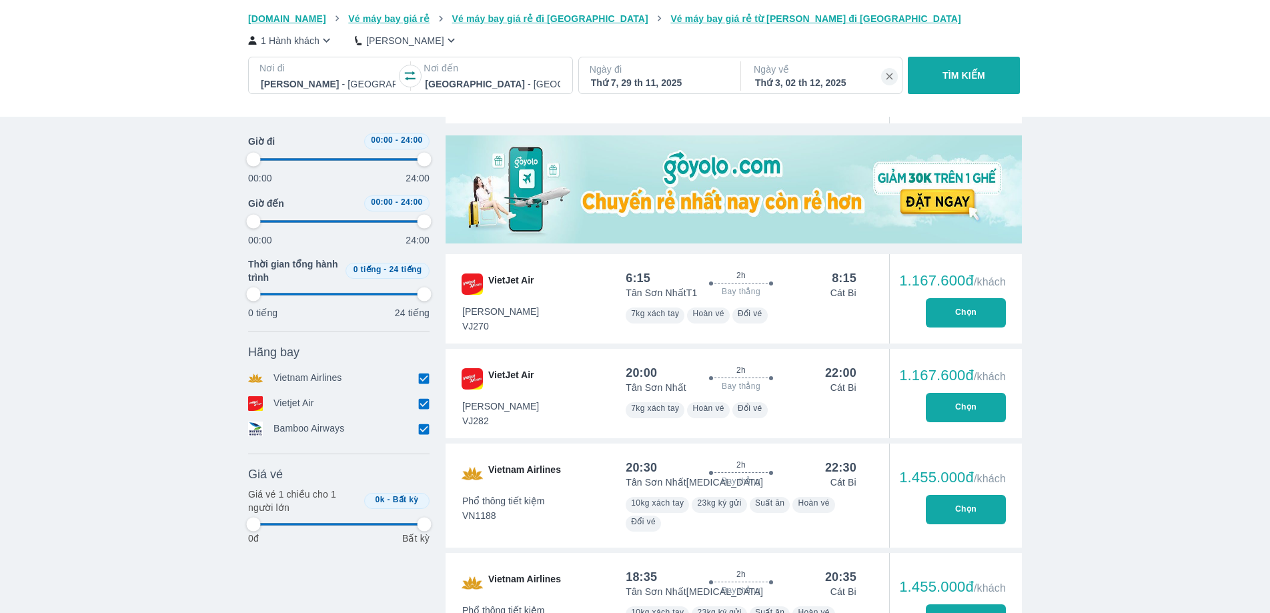
type input "97.9166666666667"
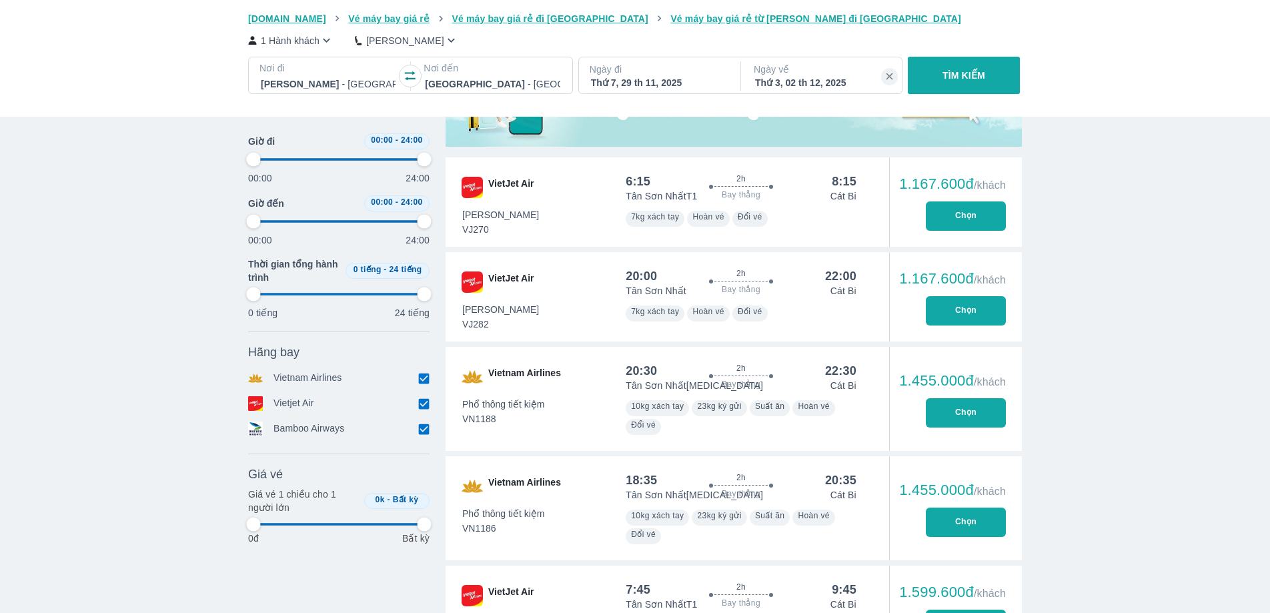
scroll to position [600, 0]
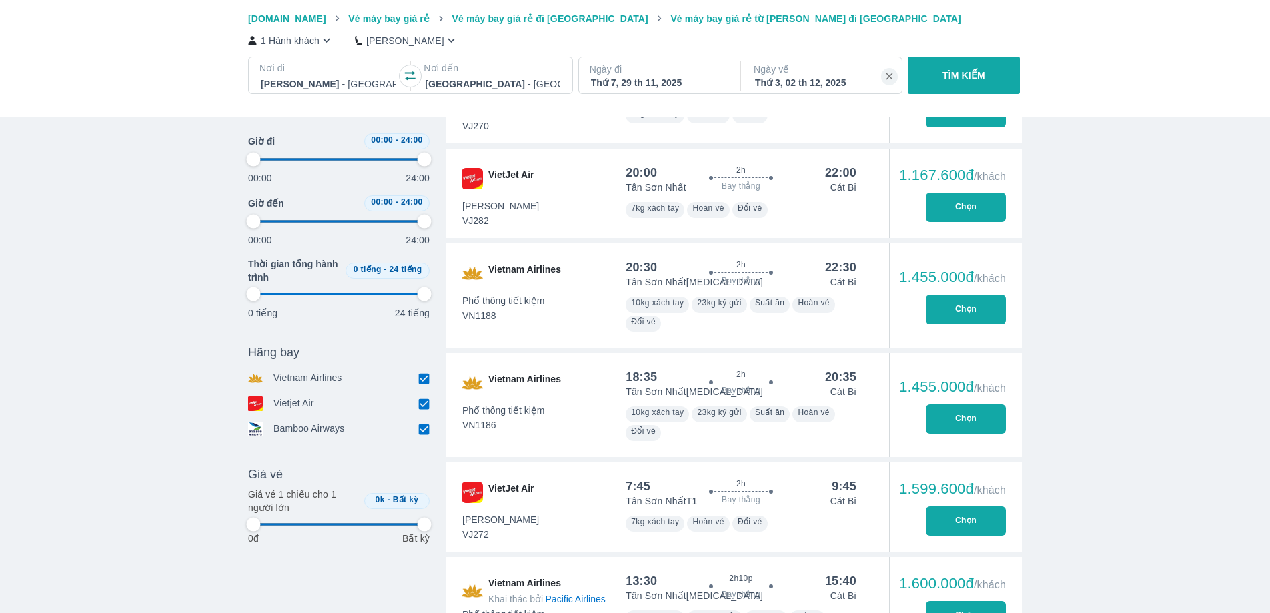
type input "97.9166666666667"
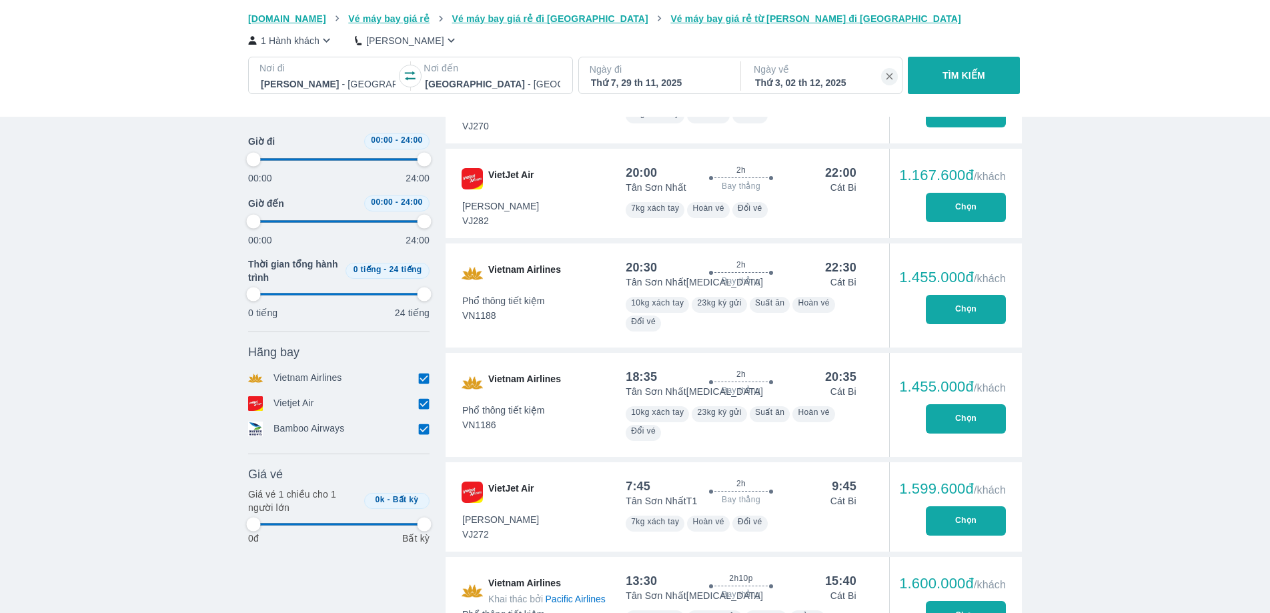
type input "97.9166666666667"
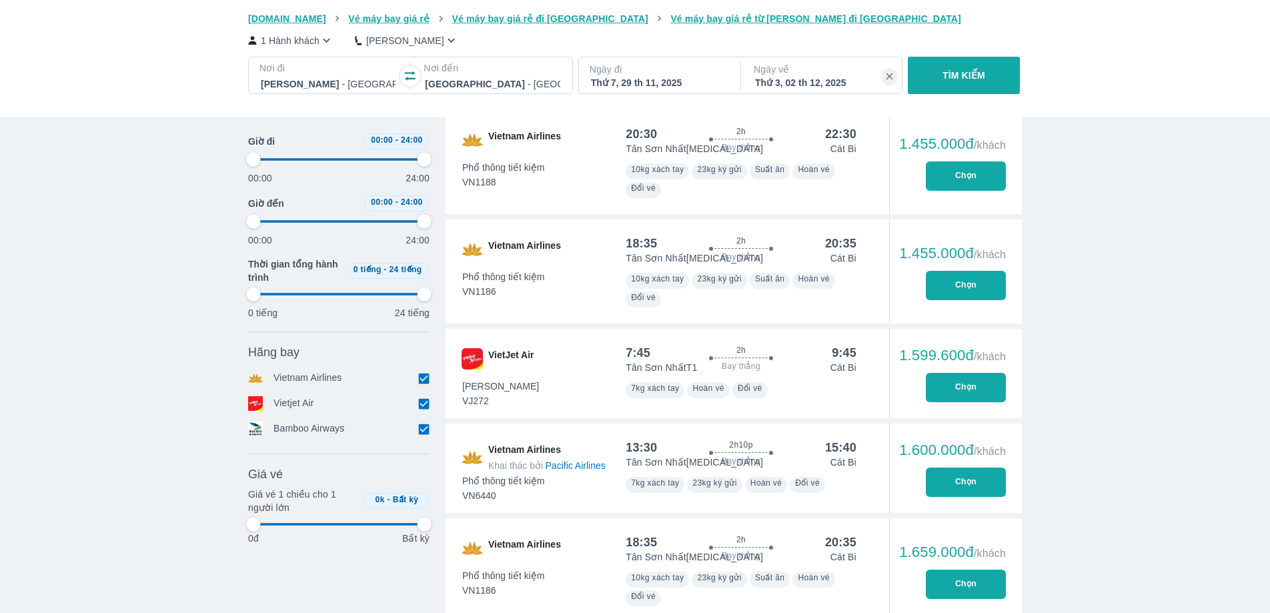
type input "97.9166666666667"
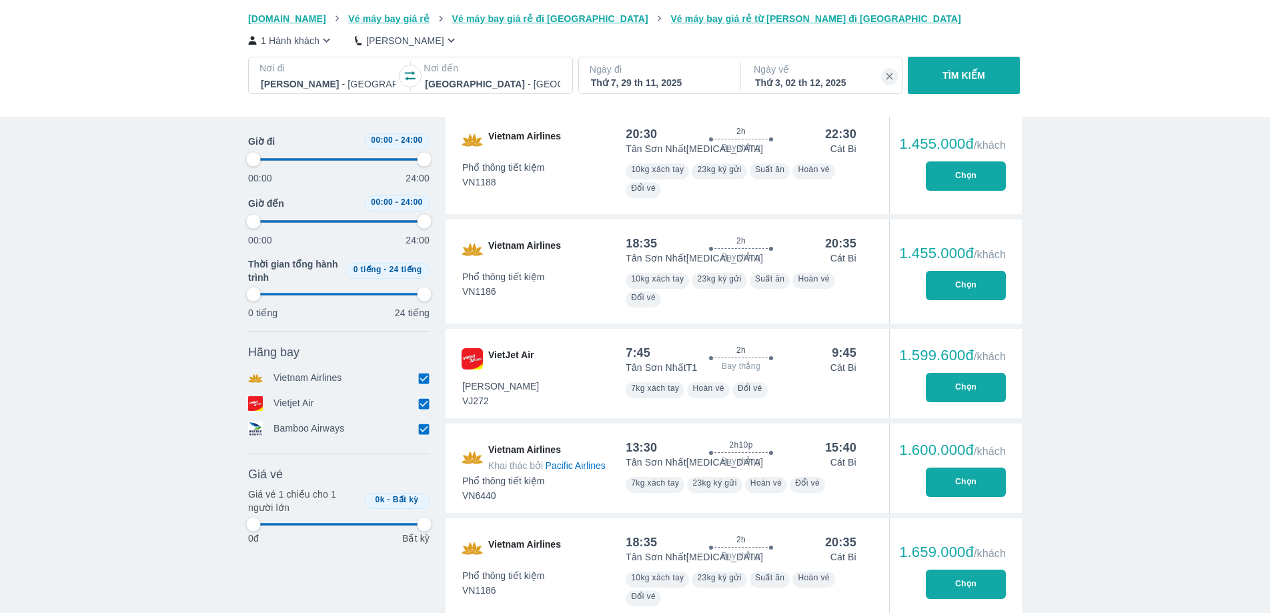
type input "97.9166666666667"
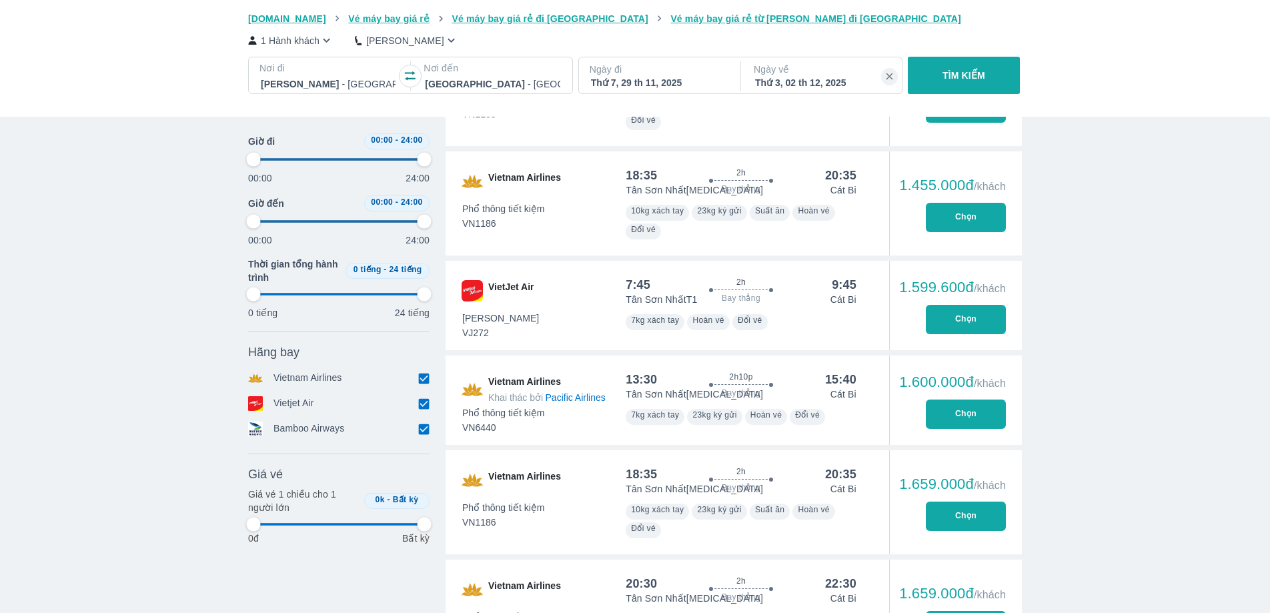
scroll to position [867, 0]
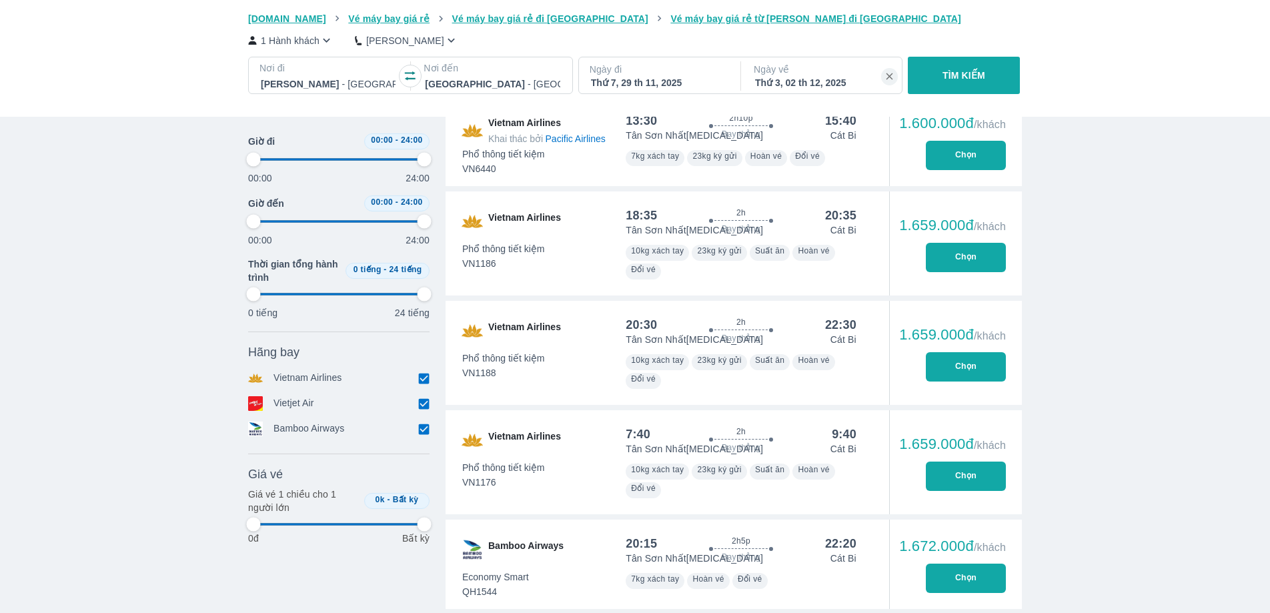
type input "97.9166666666667"
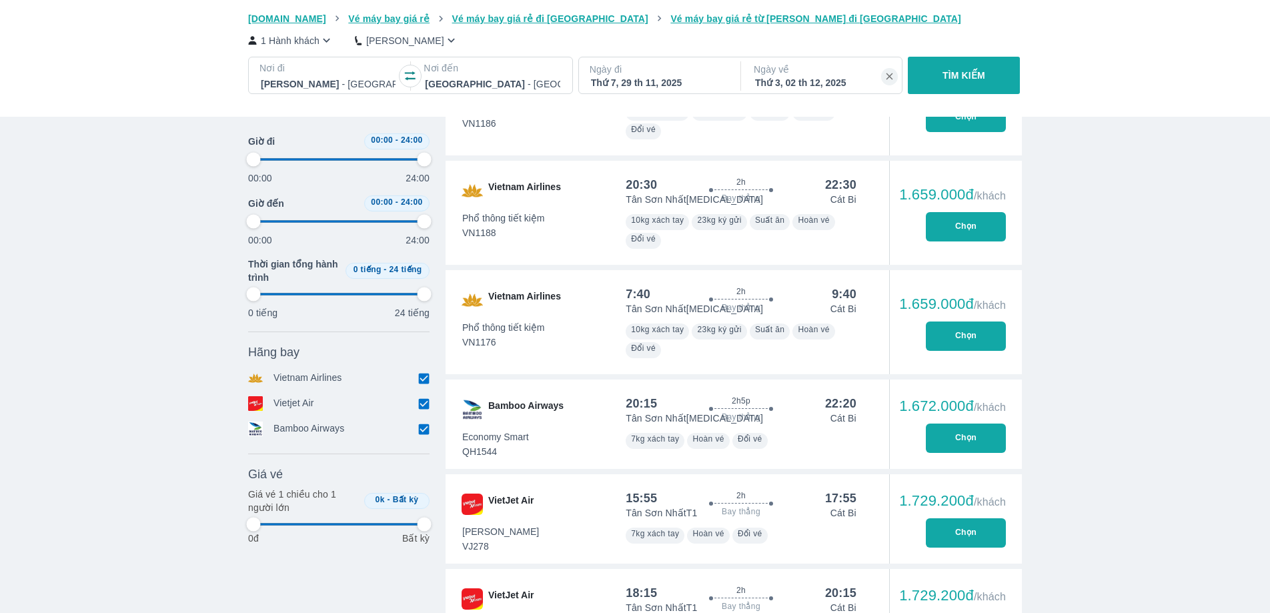
scroll to position [1401, 0]
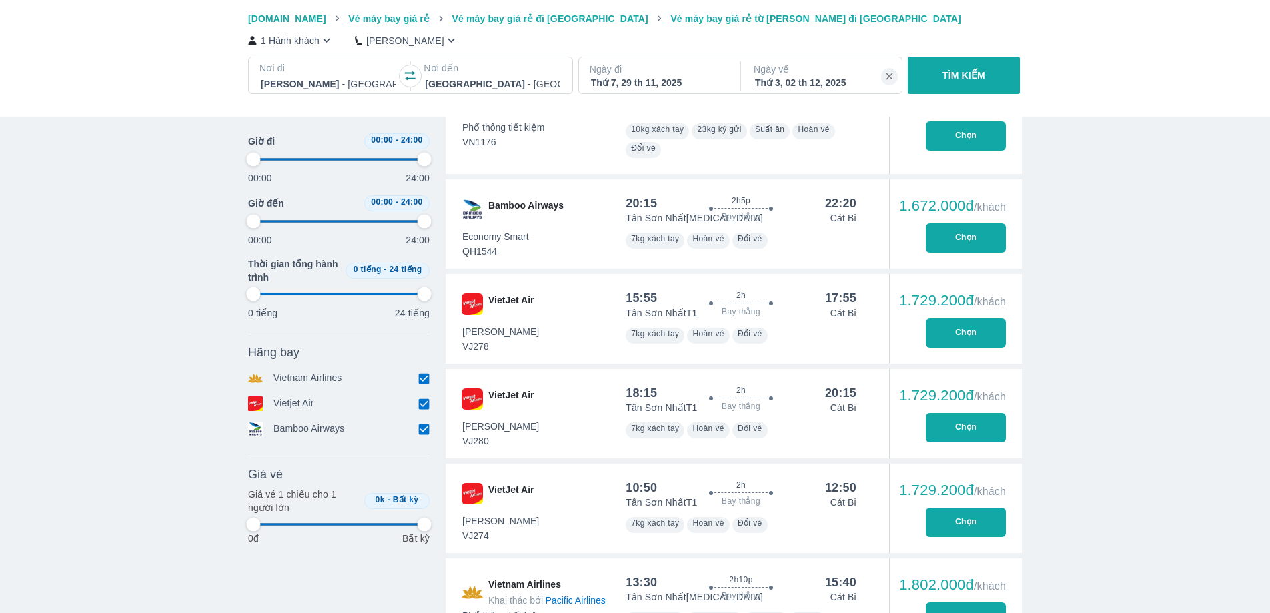
type input "97.9166666666667"
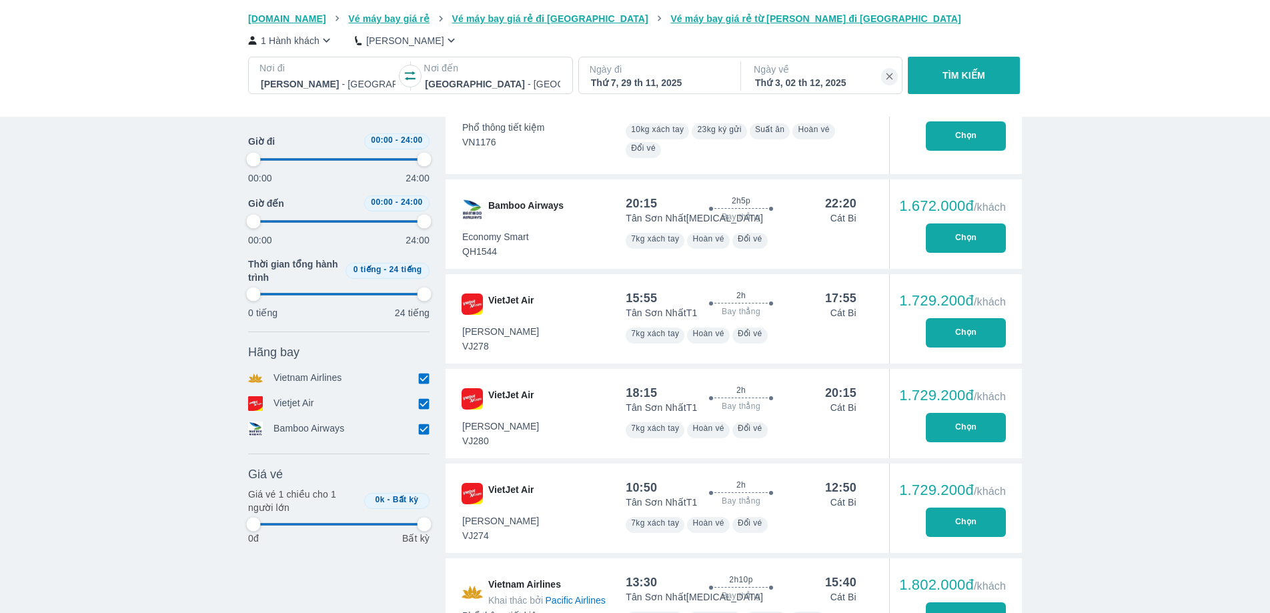
type input "97.9166666666667"
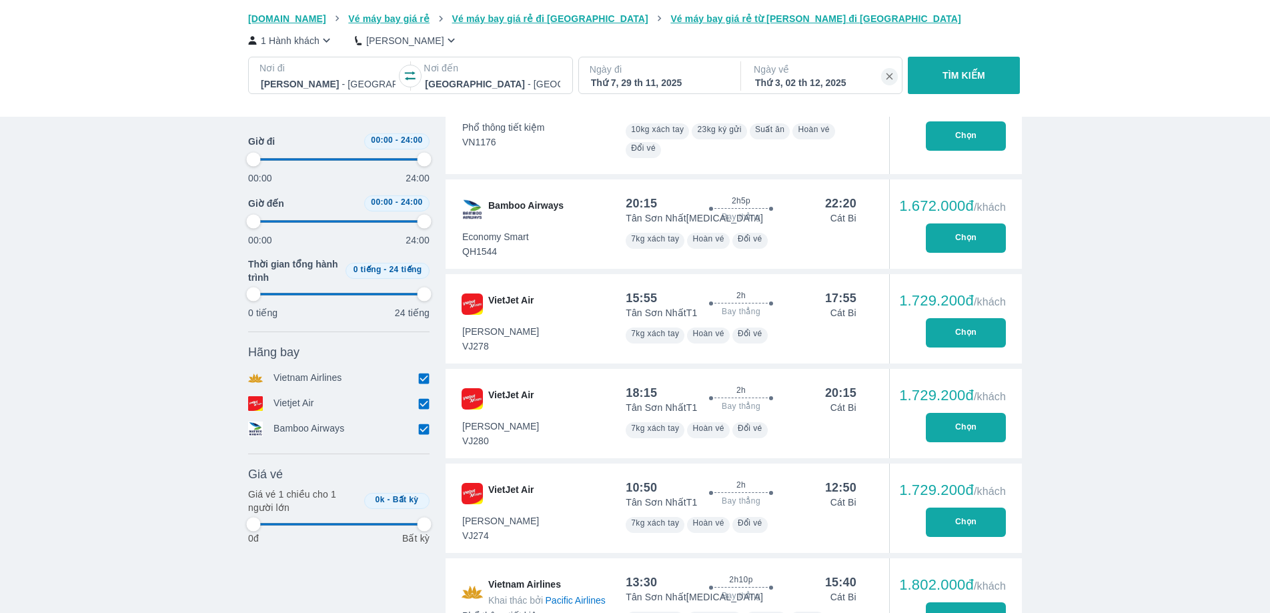
type input "97.9166666666667"
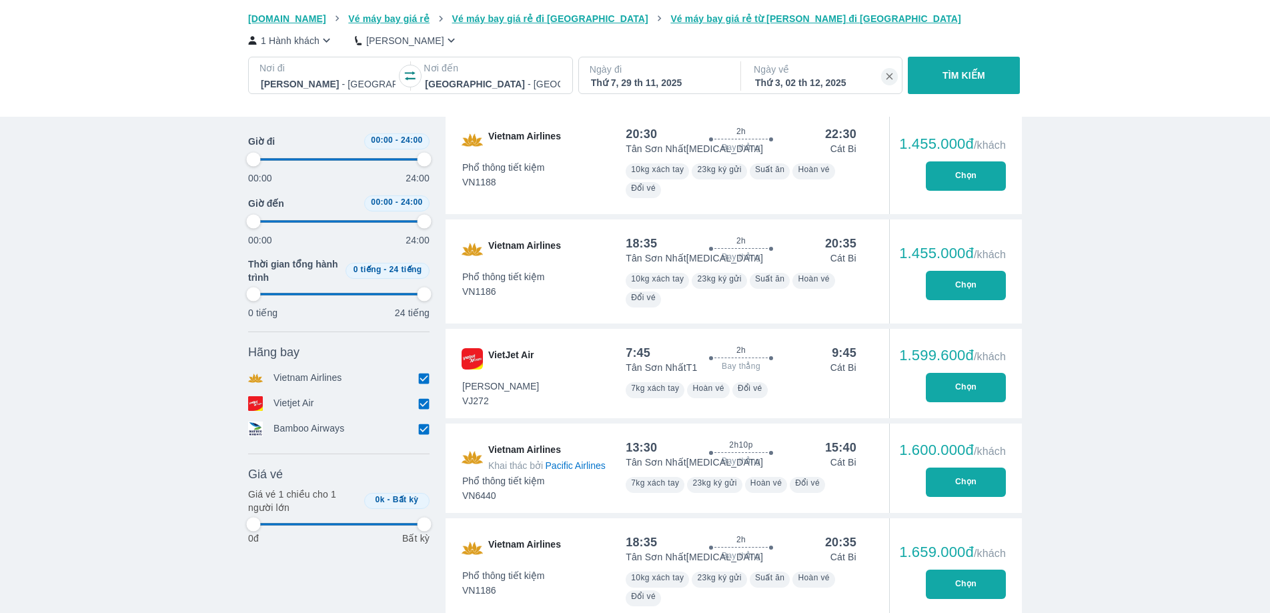
type input "97.9166666666667"
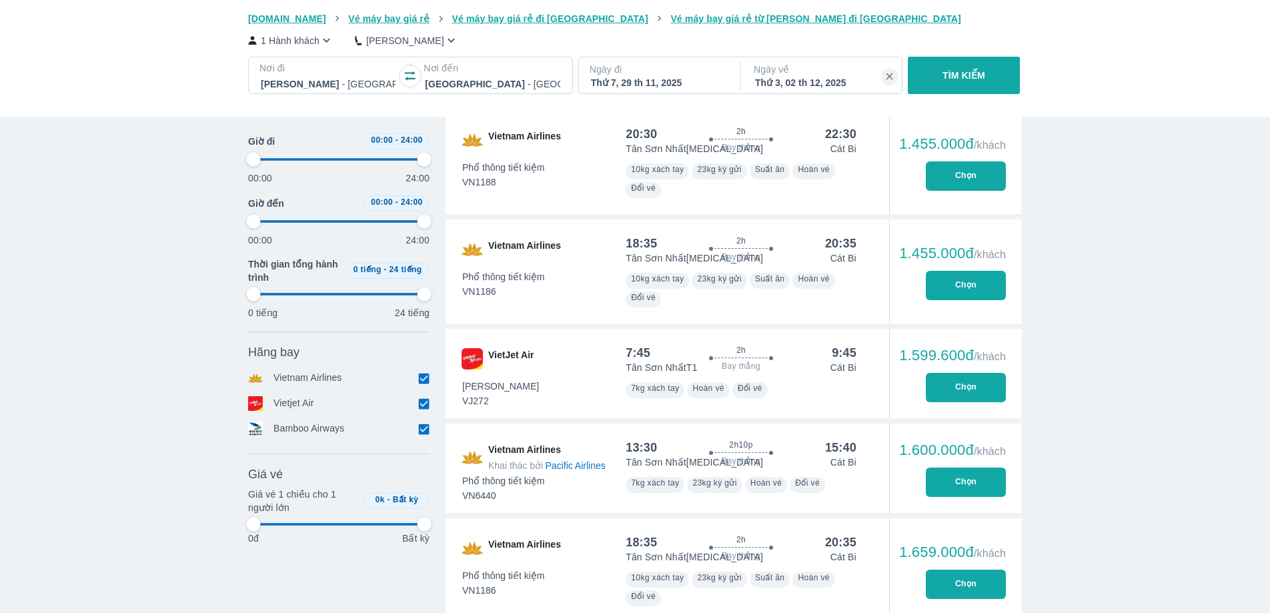
type input "97.9166666666667"
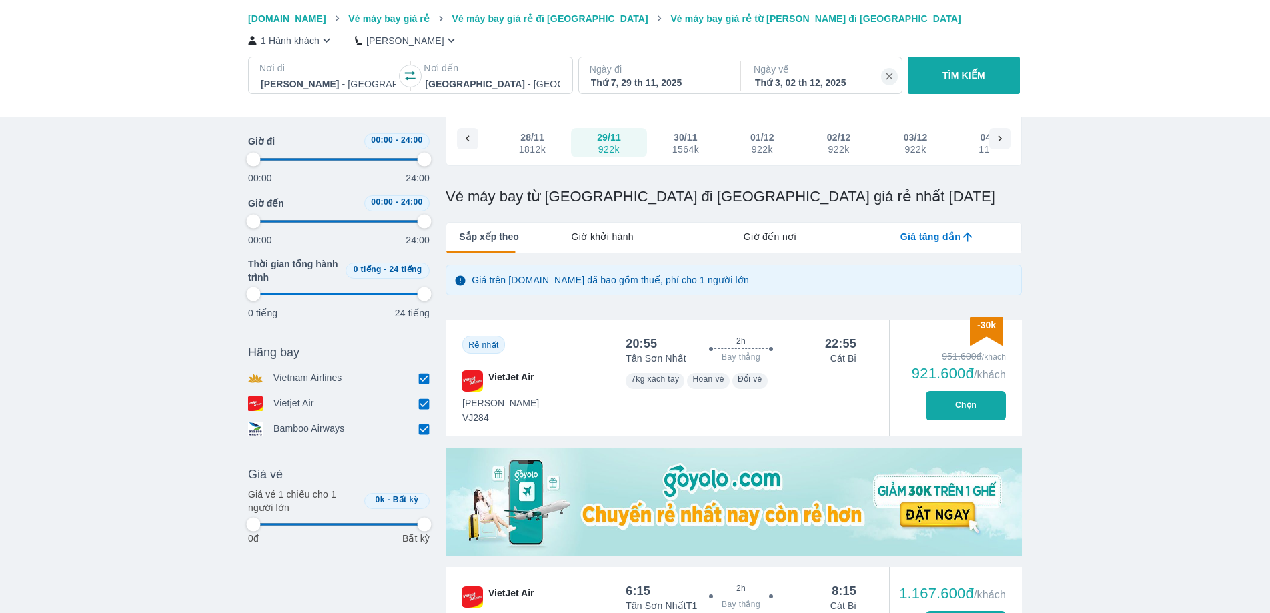
scroll to position [67, 0]
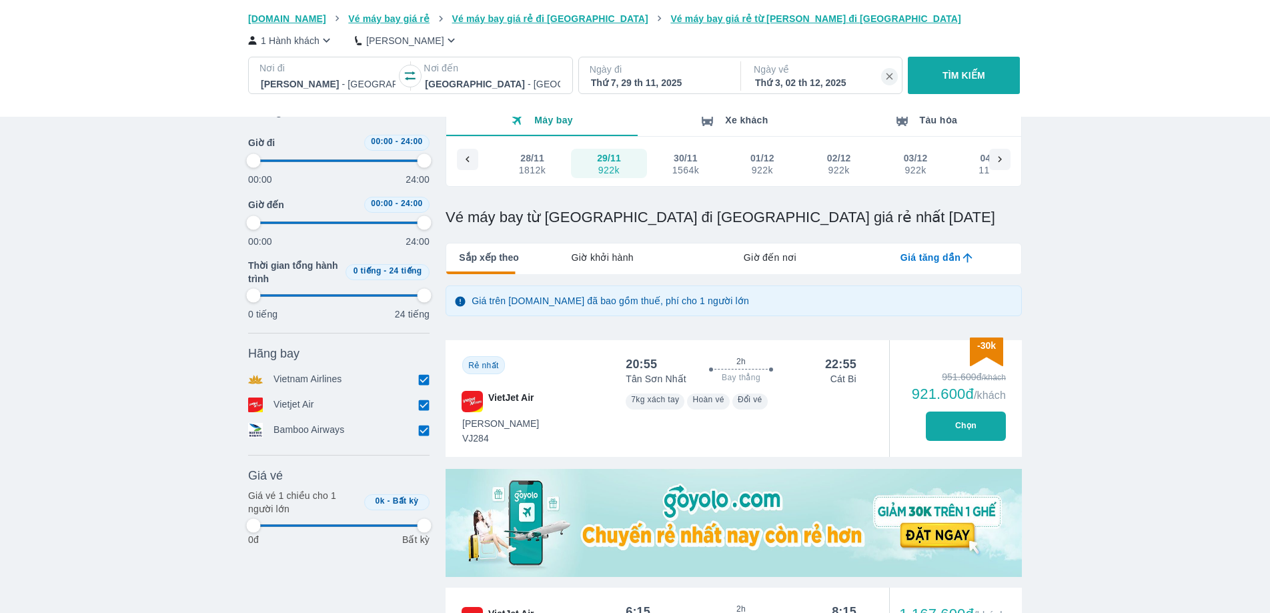
type input "97.9166666666667"
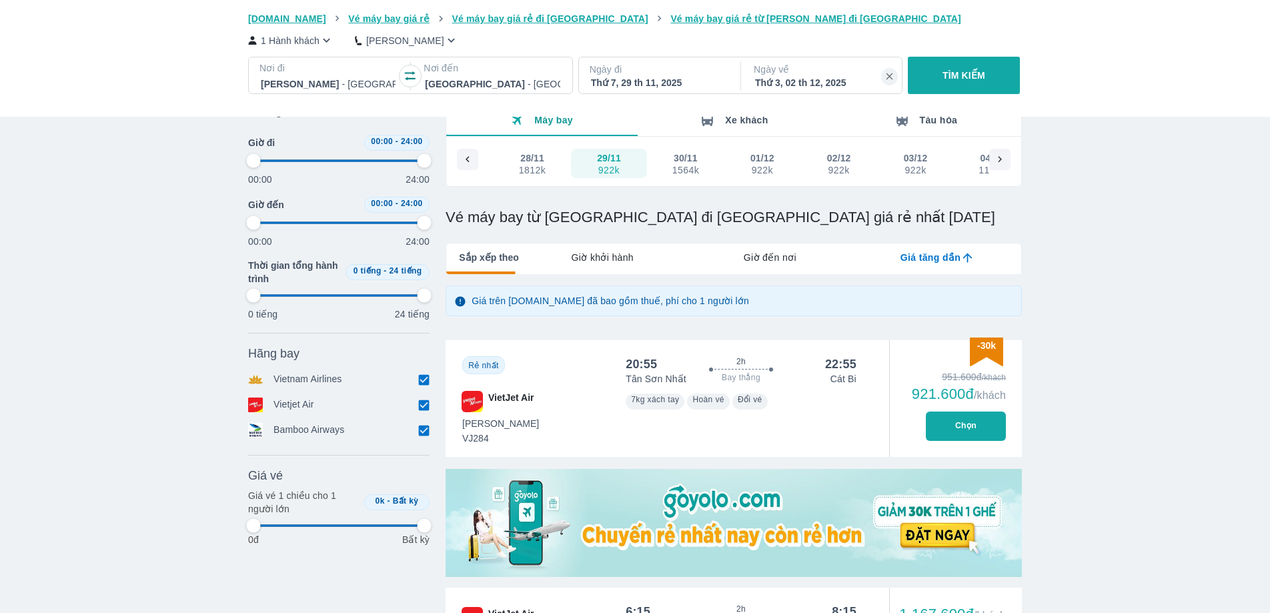
type input "97.9166666666667"
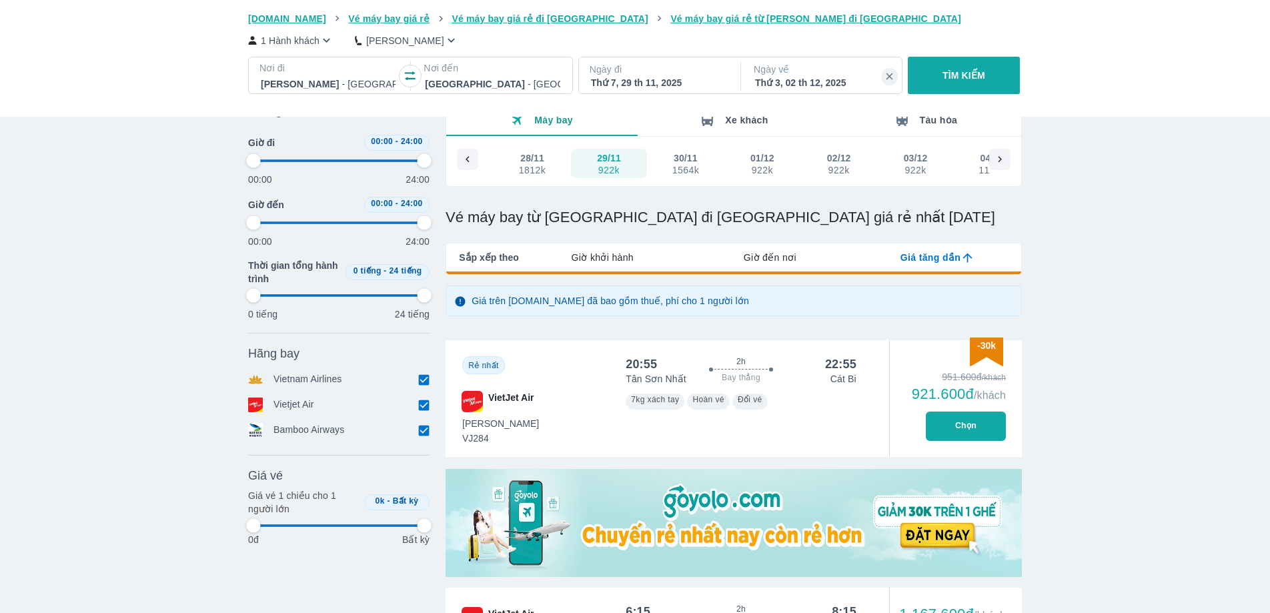
type input "97.9166666666667"
click at [524, 175] on div "1812k" at bounding box center [532, 170] width 27 height 11
type input "97.9166666666667"
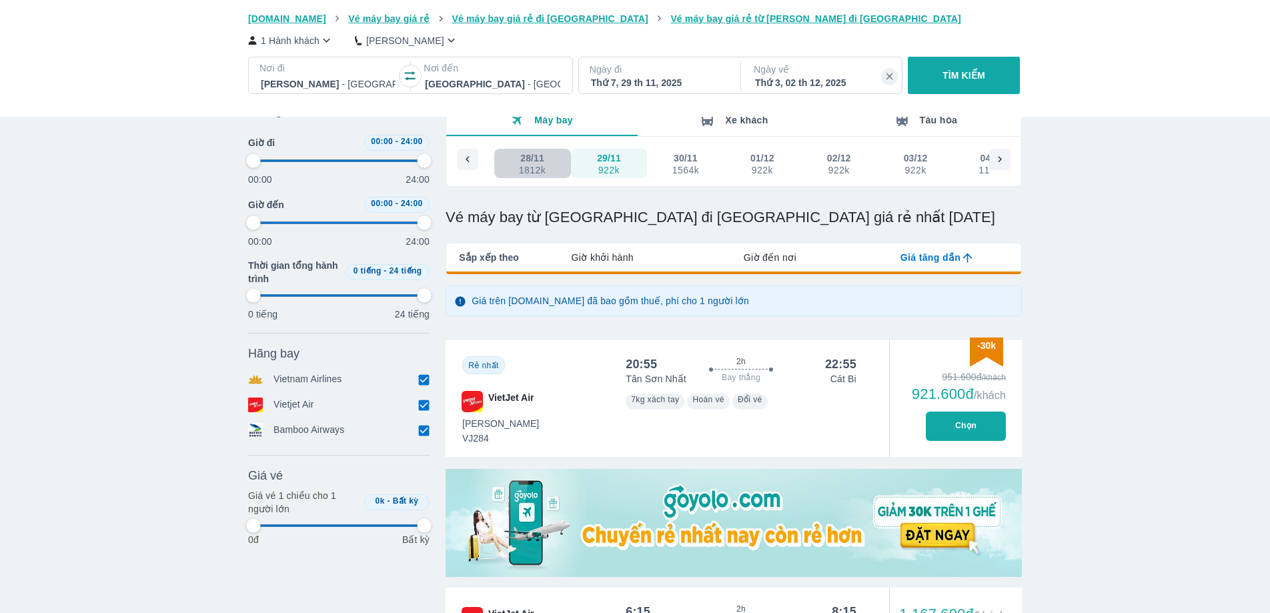
type input "97.9166666666667"
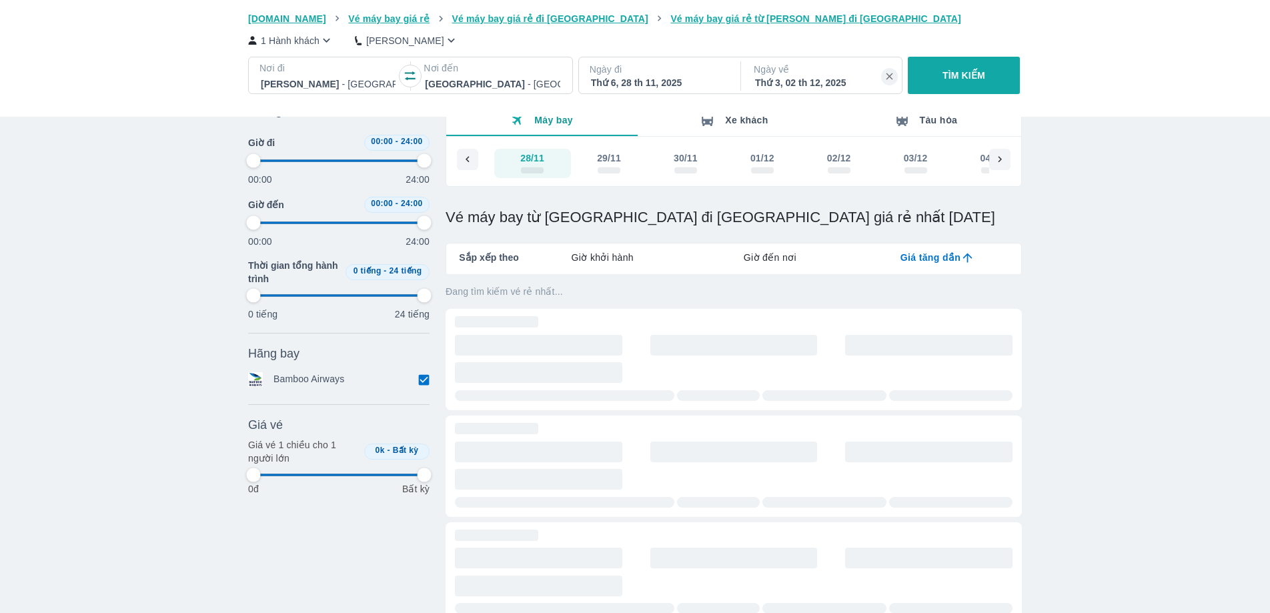
type input "97.9166666666667"
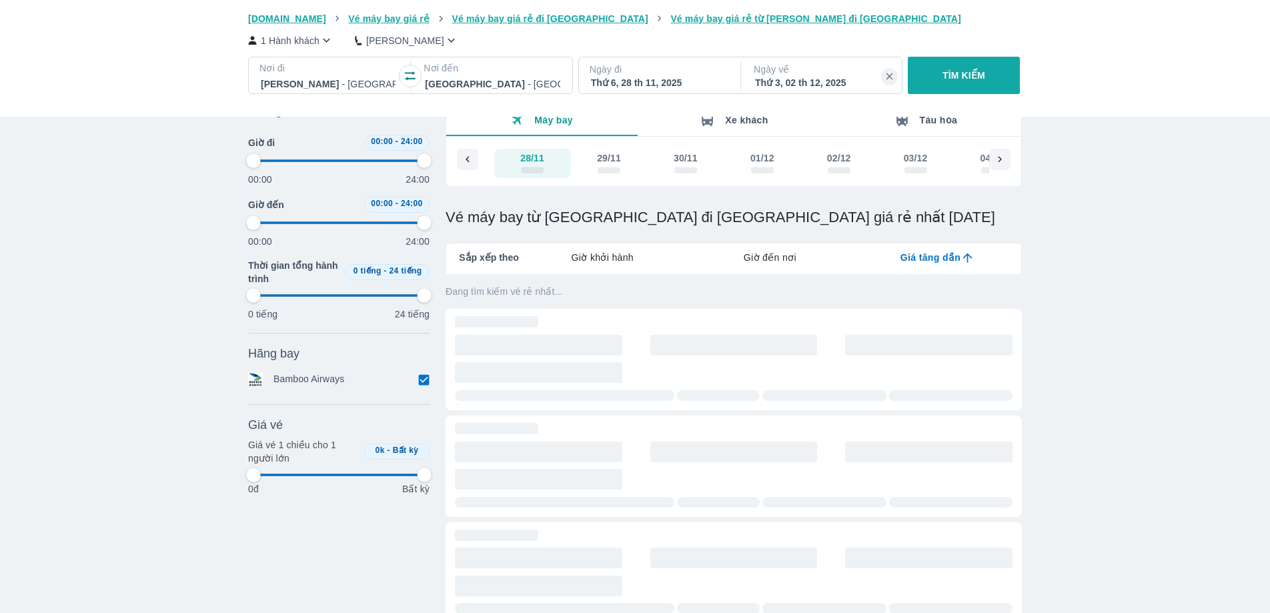
type input "97.9166666666667"
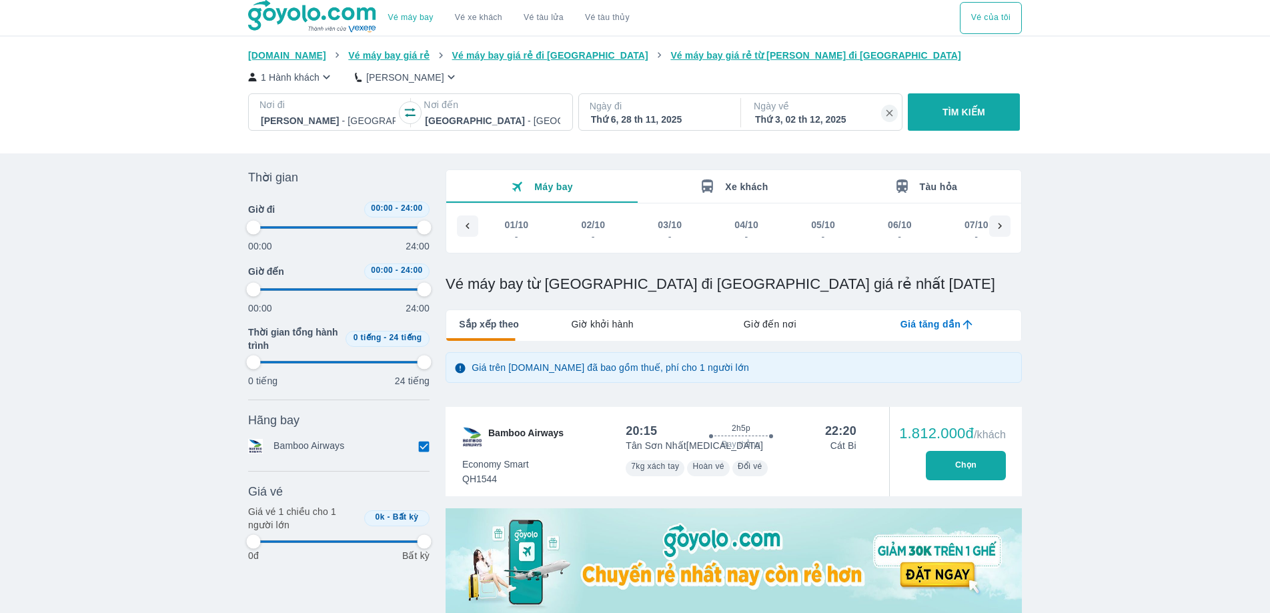
scroll to position [0, 4348]
type input "97.9166666666667"
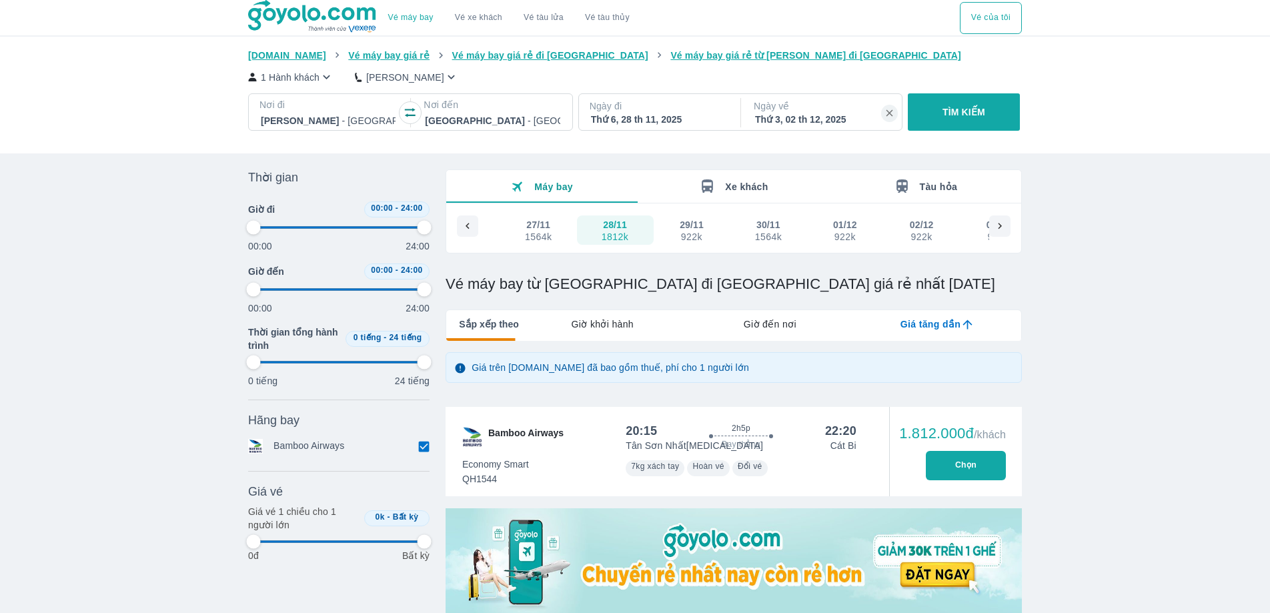
type input "97.9166666666667"
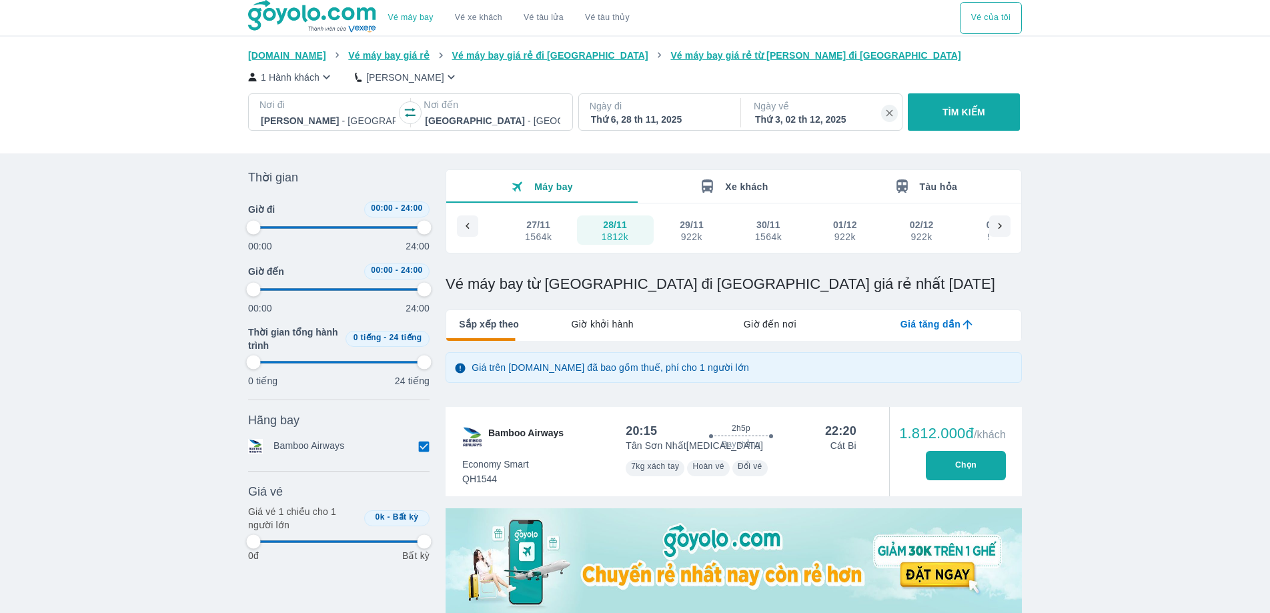
type input "97.9166666666667"
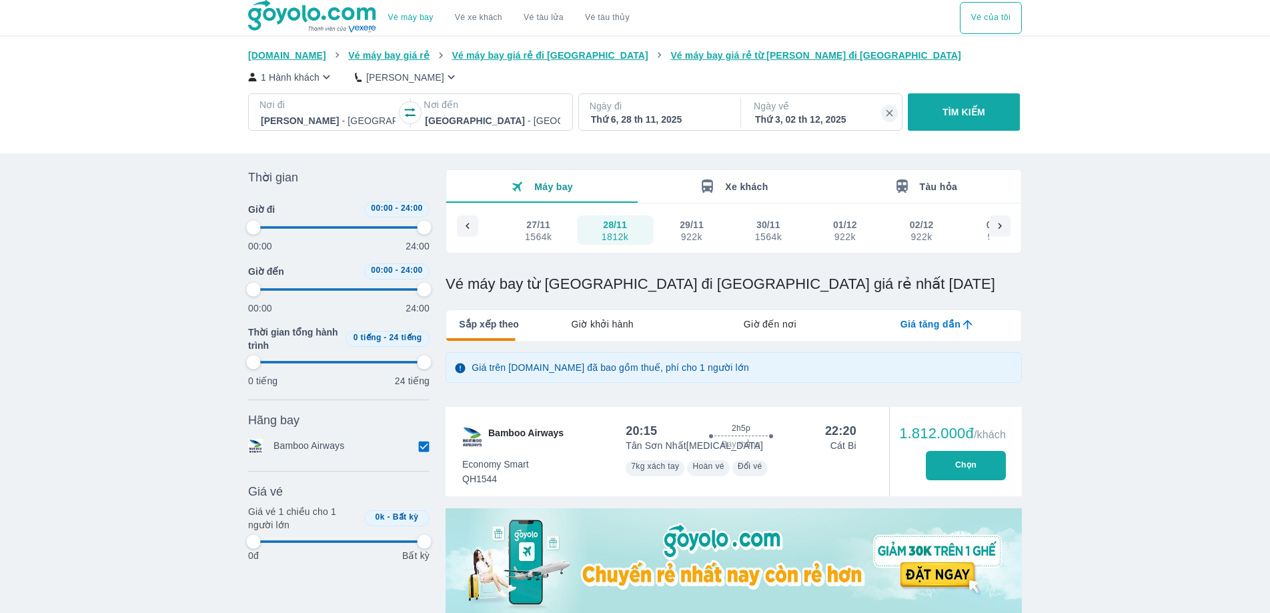
type input "97.9166666666667"
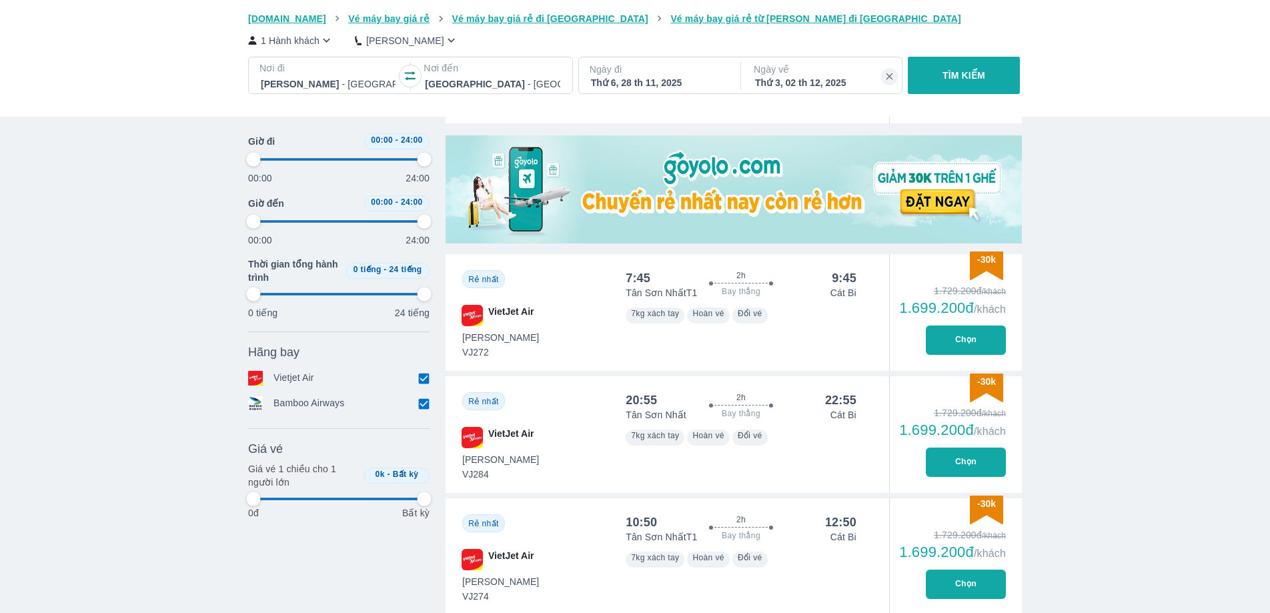
type input "97.9166666666667"
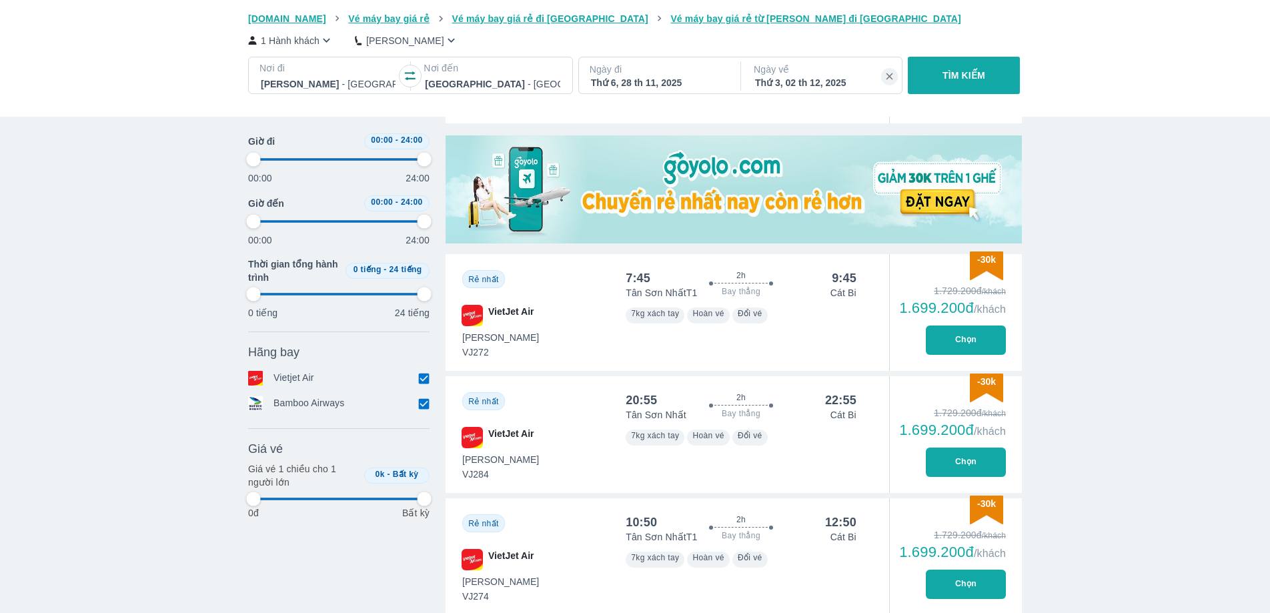
type input "97.9166666666667"
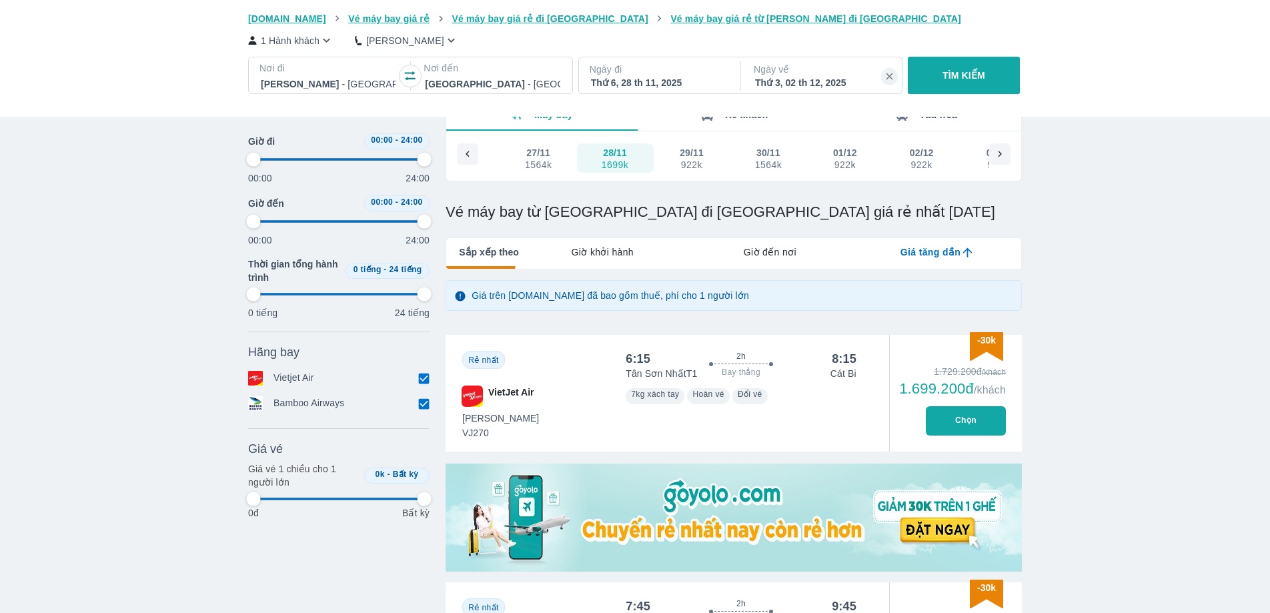
scroll to position [0, 0]
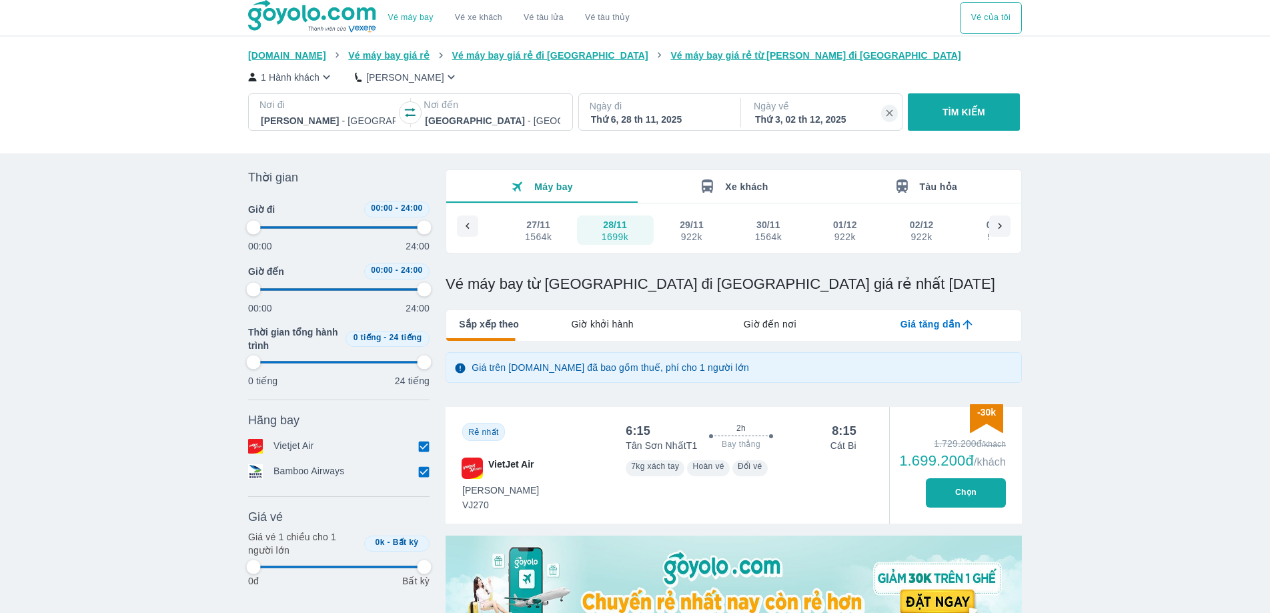
type input "97.9166666666667"
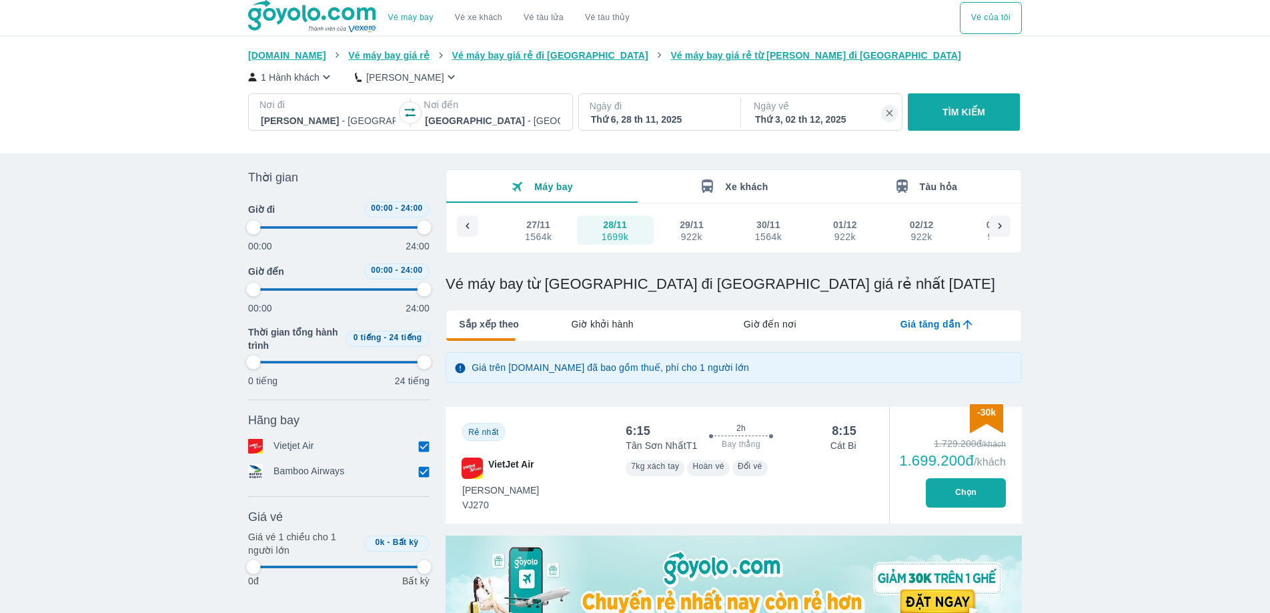
type input "97.9166666666667"
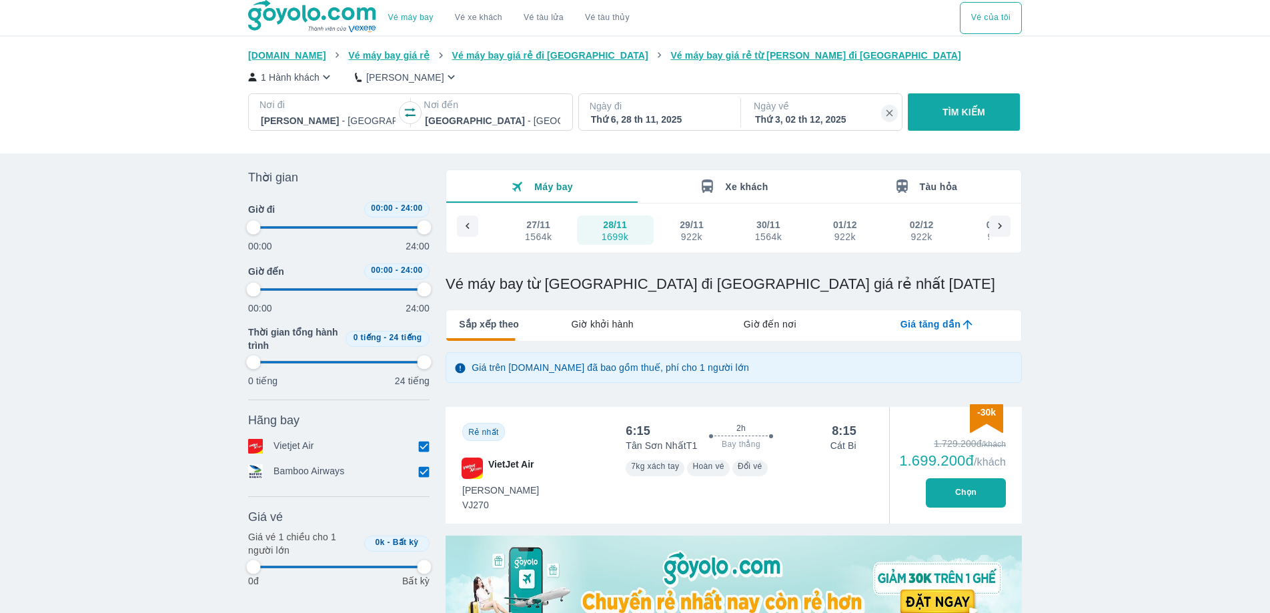
type input "97.9166666666667"
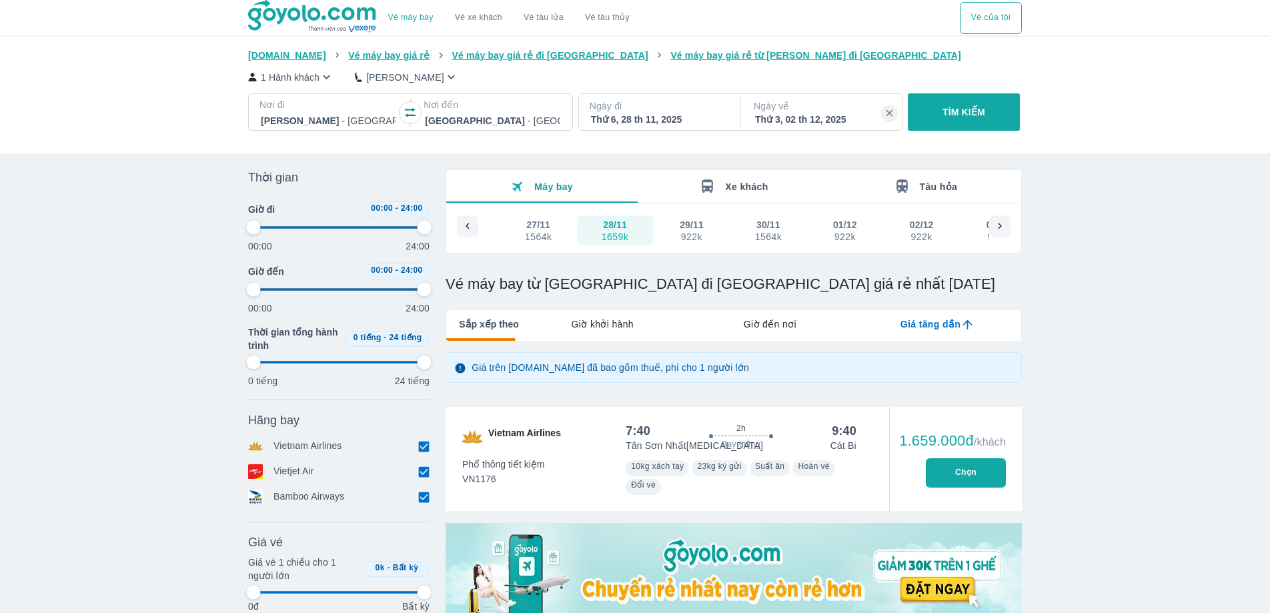
type input "97.9166666666667"
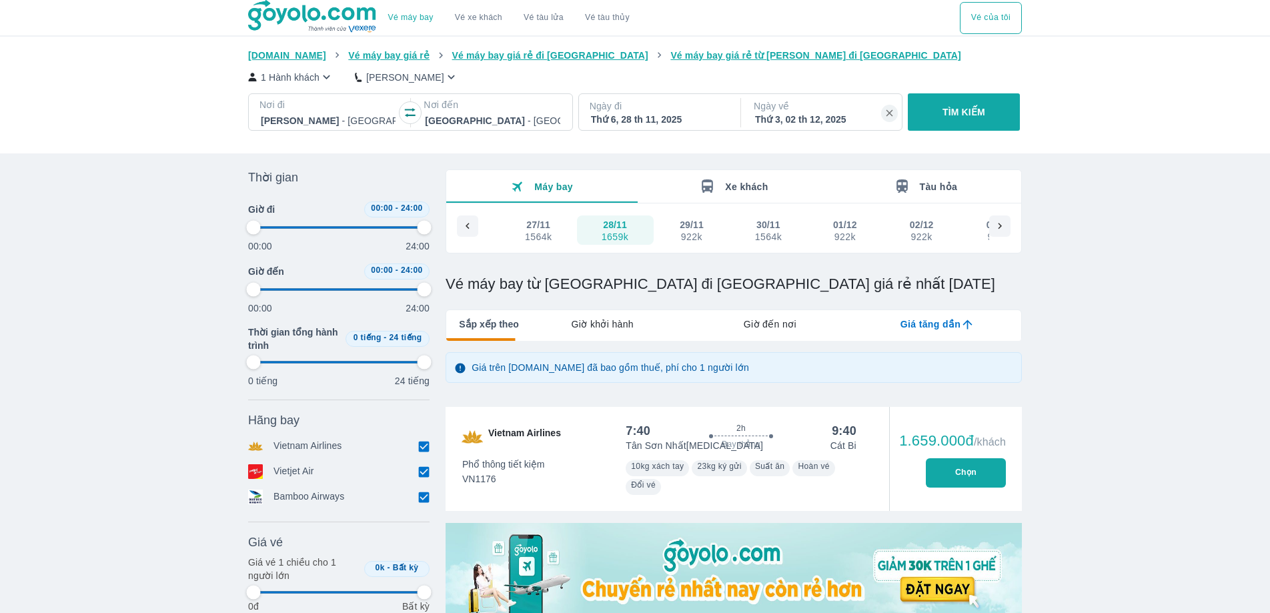
type input "97.9166666666667"
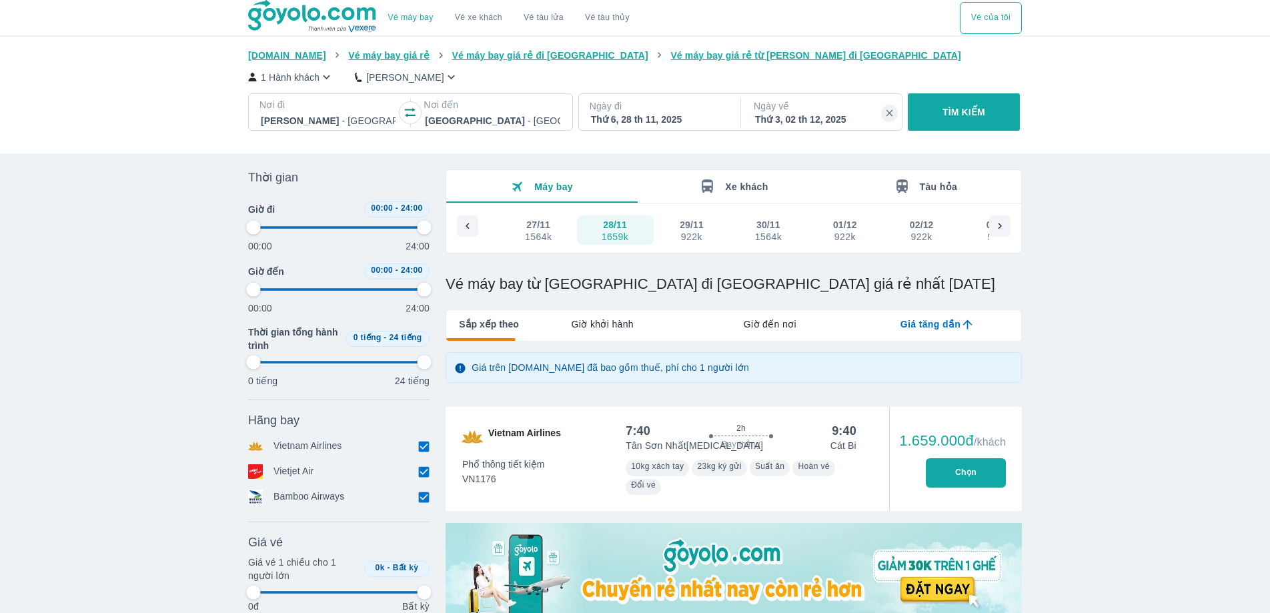
type input "97.9166666666667"
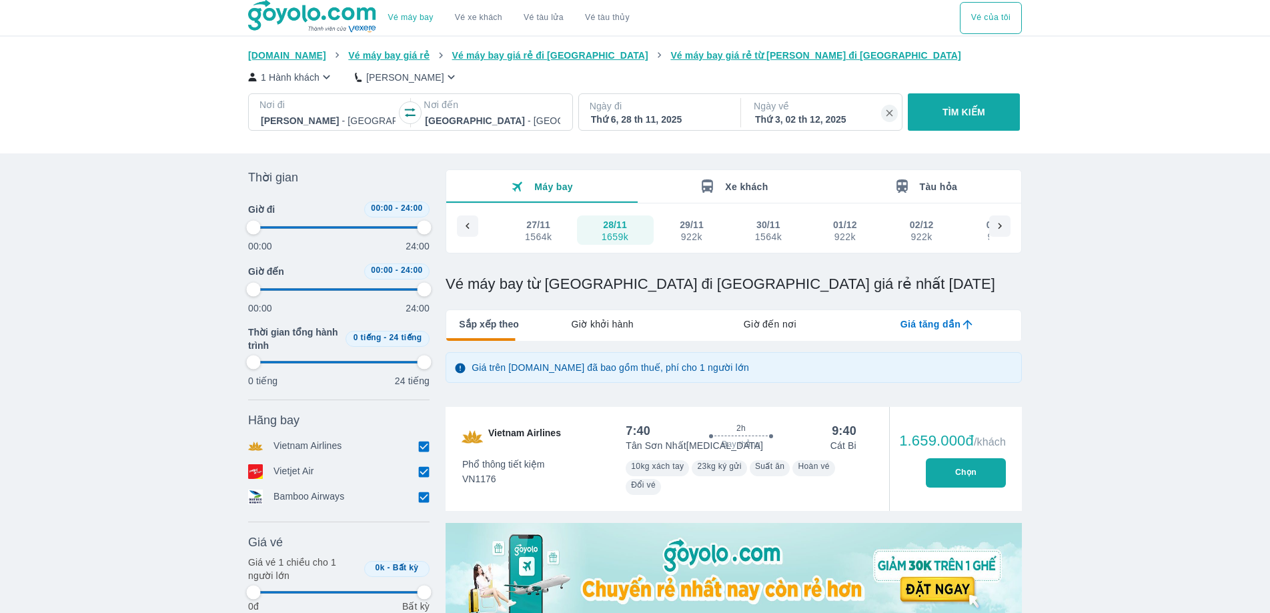
type input "97.9166666666667"
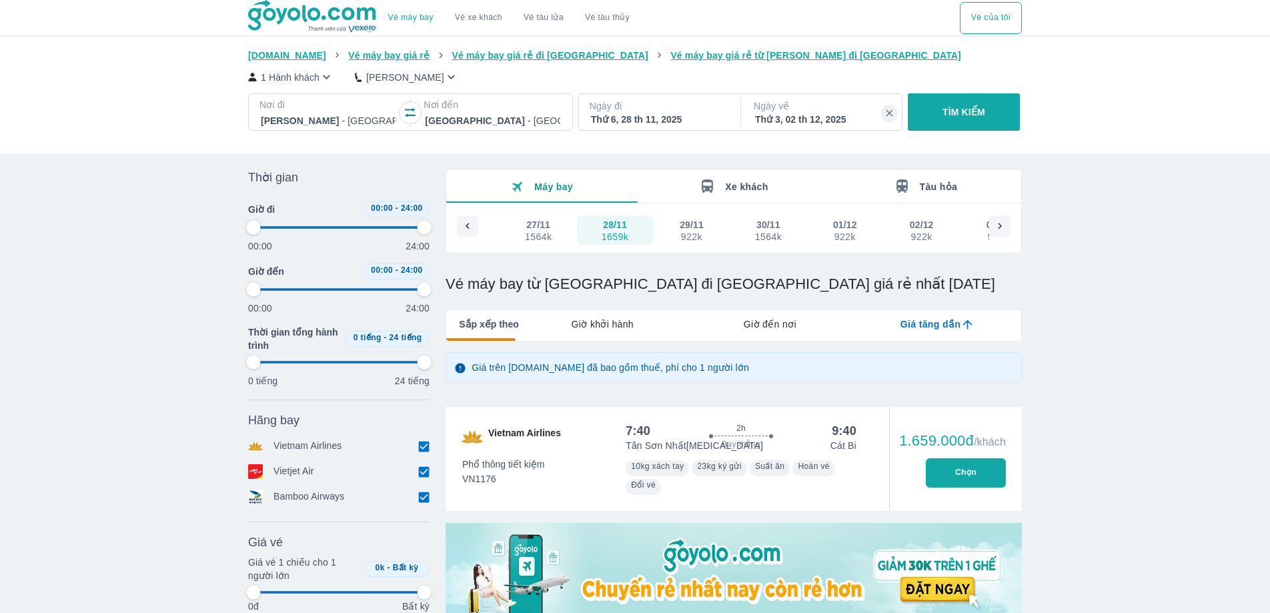
type input "97.9166666666667"
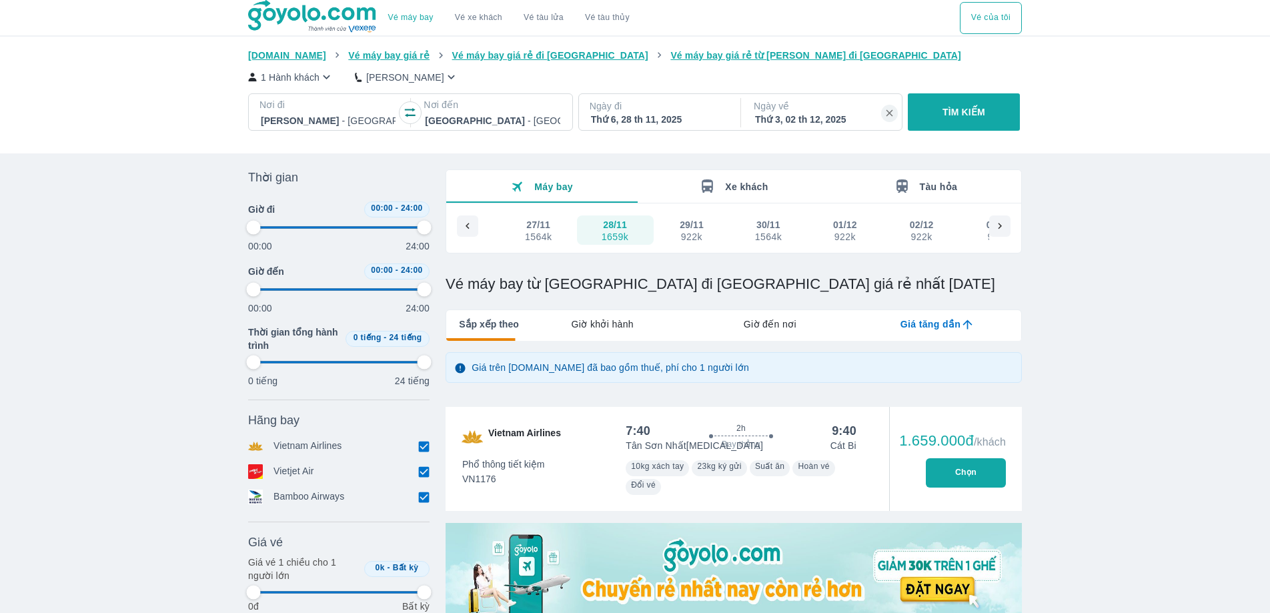
type input "97.9166666666667"
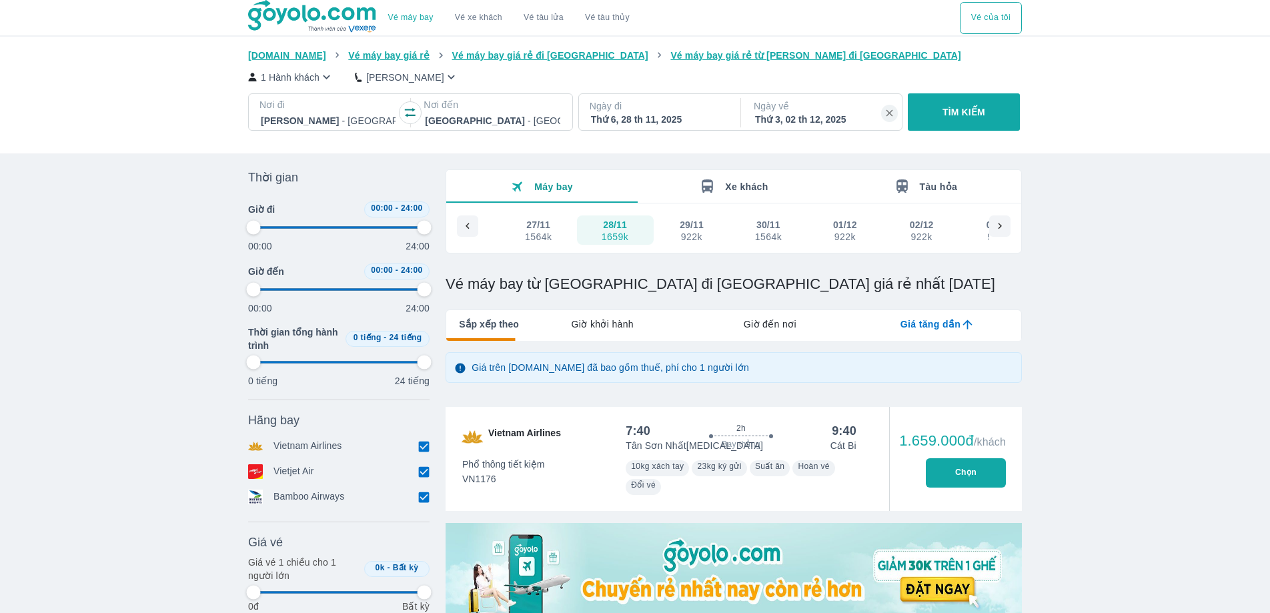
type input "97.9166666666667"
